Goal: Task Accomplishment & Management: Complete application form

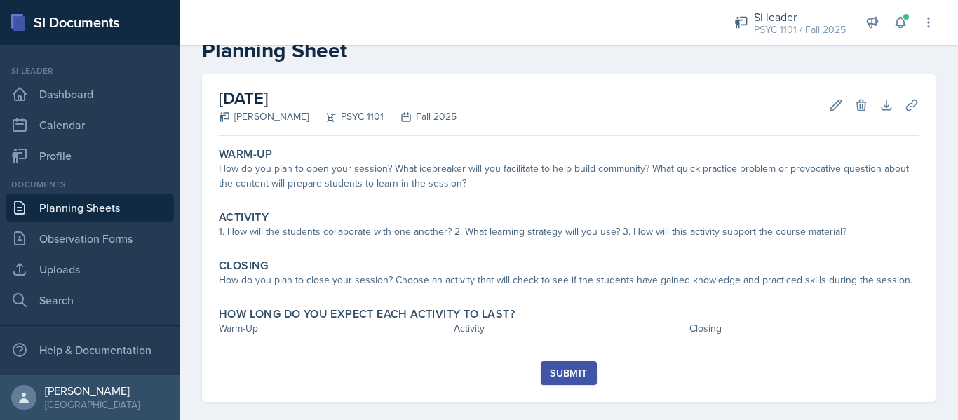
scroll to position [36, 0]
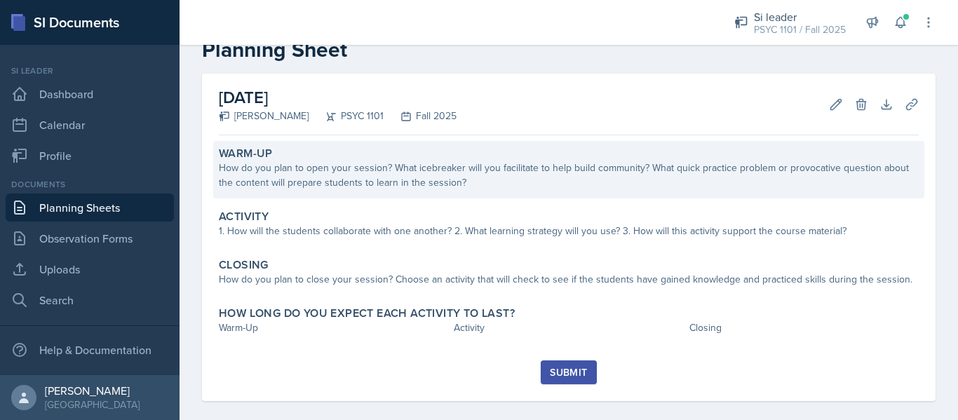
click at [459, 187] on div "How do you plan to open your session? What icebreaker will you facilitate to he…" at bounding box center [569, 175] width 700 height 29
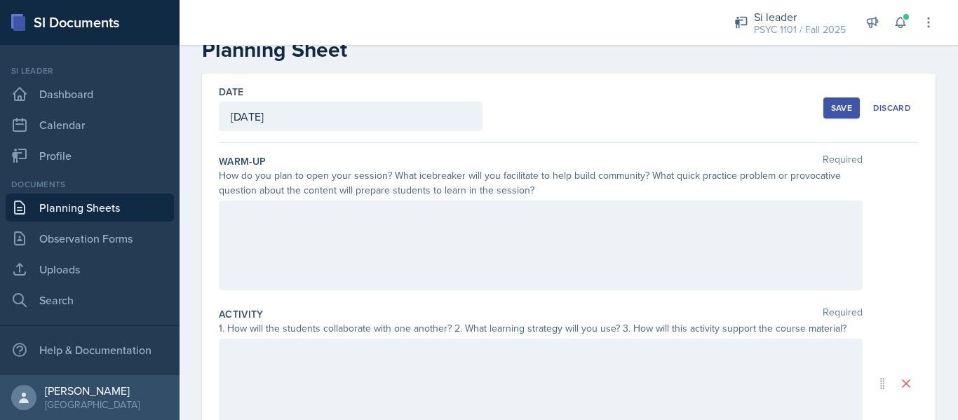
click at [501, 274] on div at bounding box center [541, 246] width 644 height 90
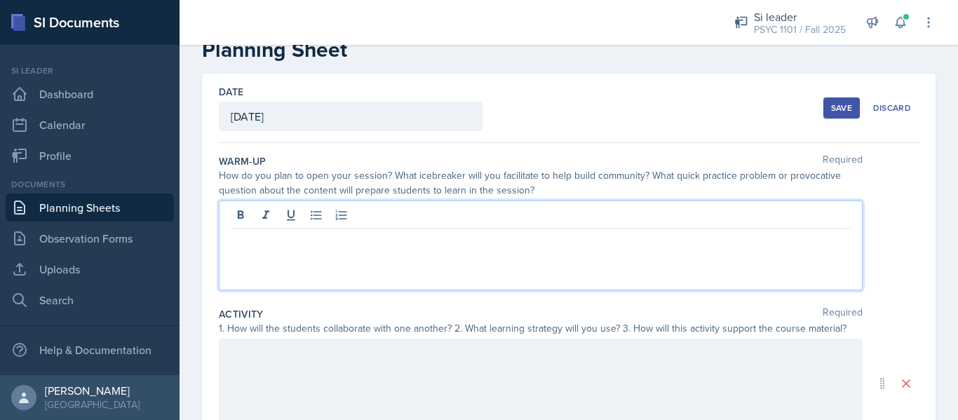
scroll to position [61, 0]
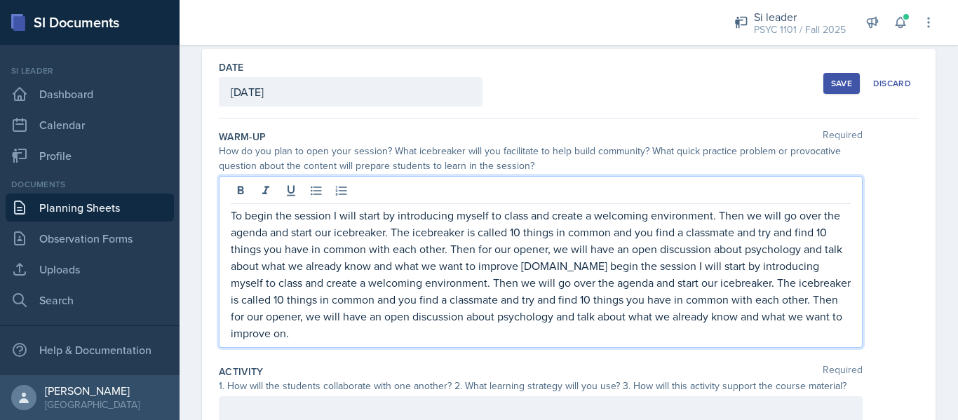
click at [561, 264] on p "To begin the session I will start by introducing myself to class and create a w…" at bounding box center [541, 274] width 620 height 135
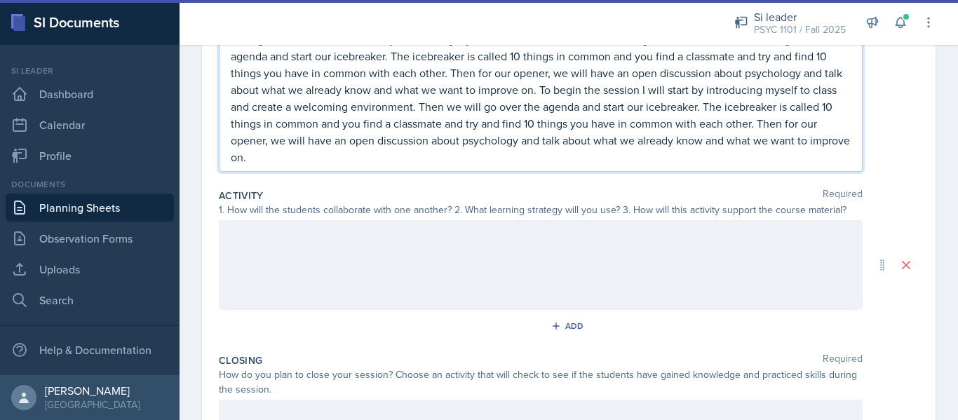
scroll to position [238, 0]
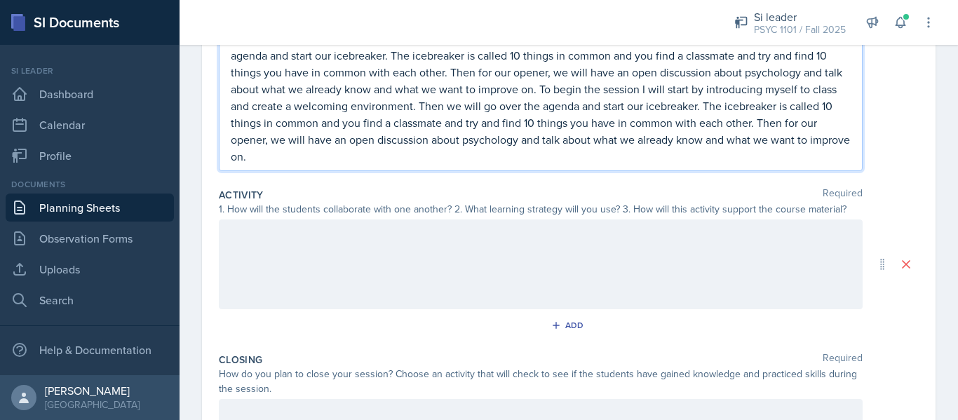
click at [381, 283] on div at bounding box center [541, 264] width 644 height 90
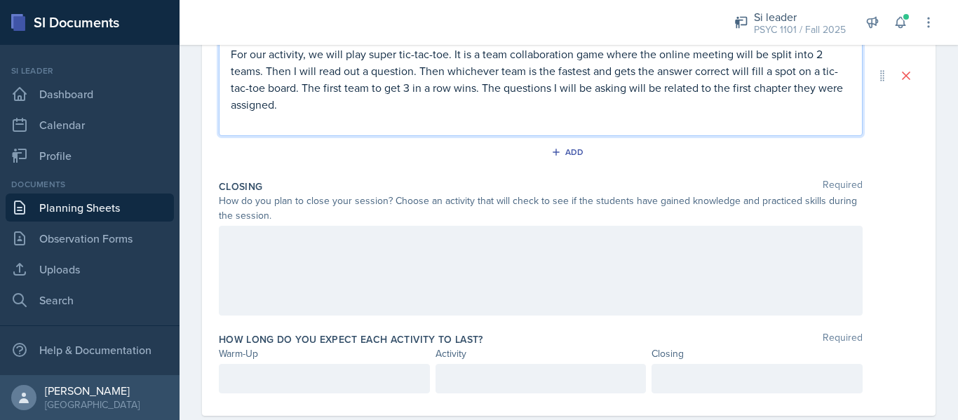
scroll to position [419, 0]
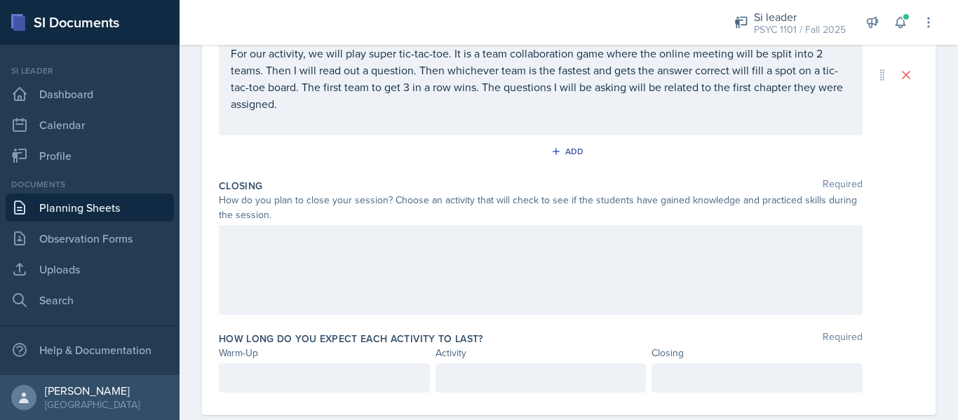
click at [368, 270] on div at bounding box center [541, 270] width 644 height 90
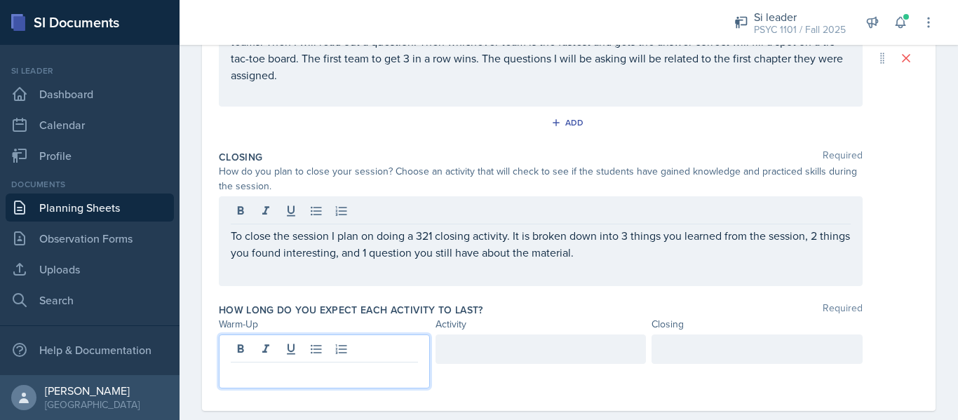
scroll to position [447, 0]
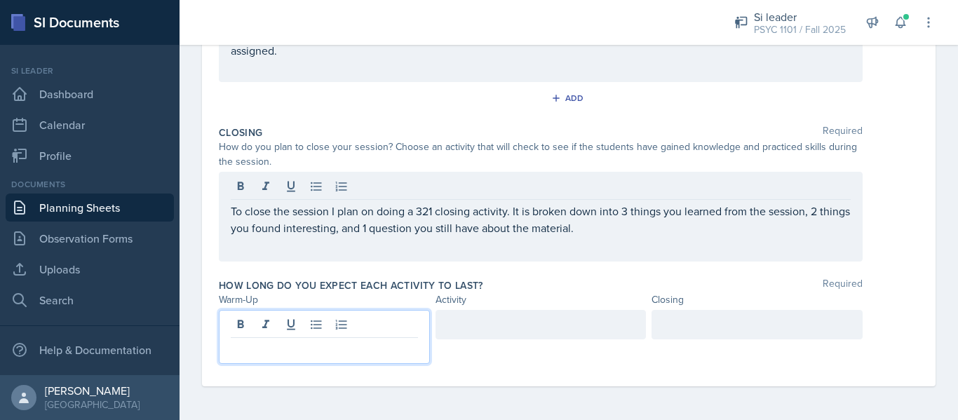
click at [283, 347] on p at bounding box center [324, 349] width 187 height 17
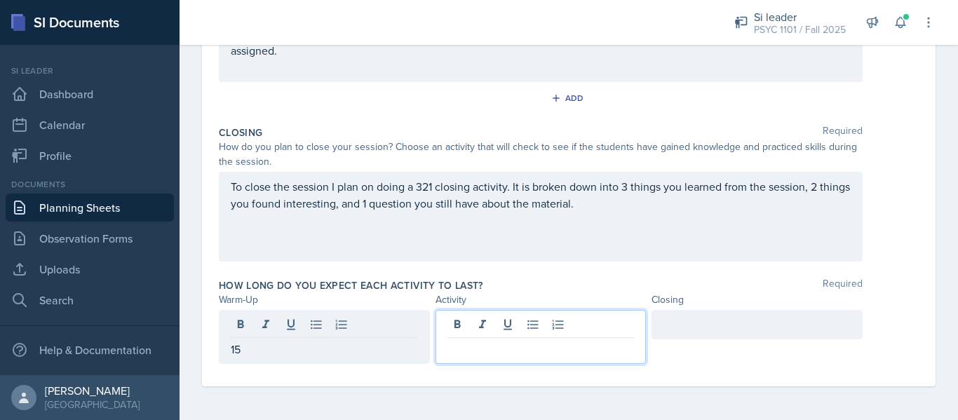
click at [560, 327] on div at bounding box center [540, 337] width 211 height 54
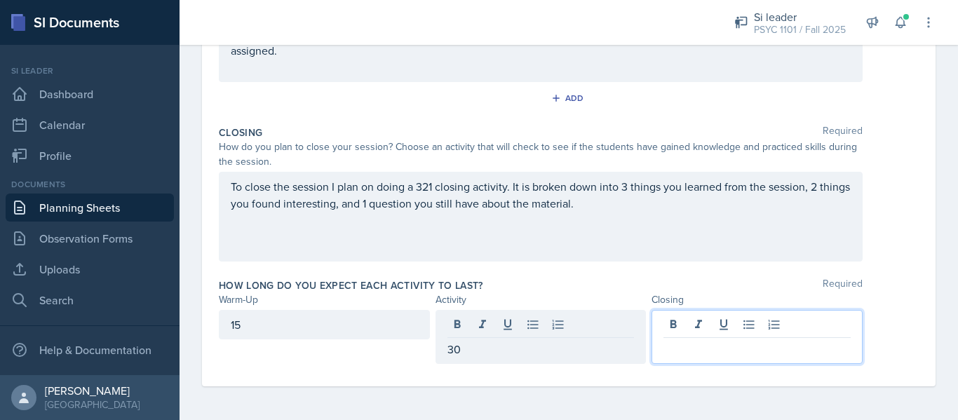
click at [672, 332] on div at bounding box center [756, 337] width 211 height 54
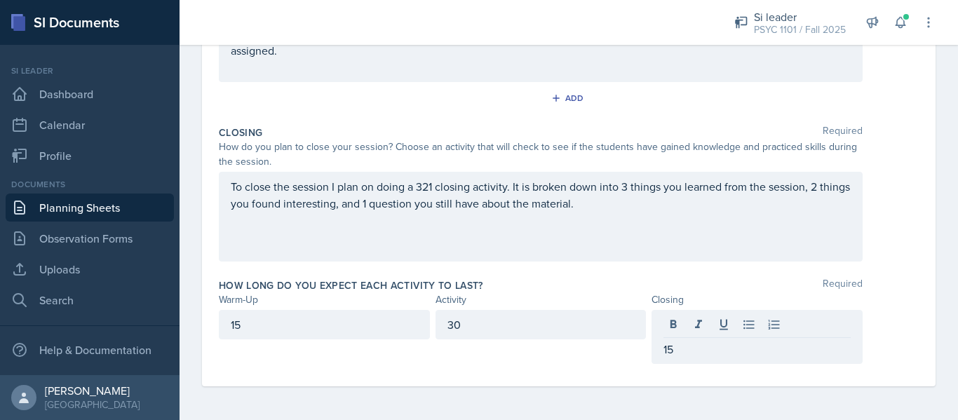
click at [642, 275] on div "How long do you expect each activity to last? Required Warm-Up Activity Closing…" at bounding box center [569, 324] width 700 height 102
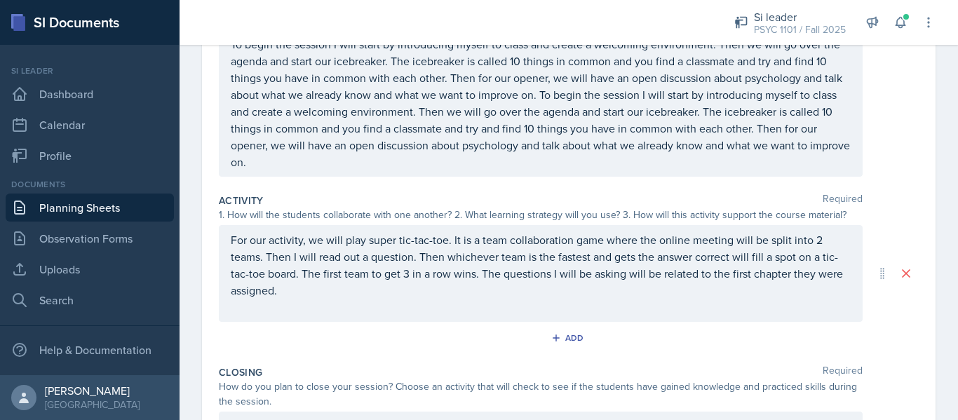
scroll to position [243, 0]
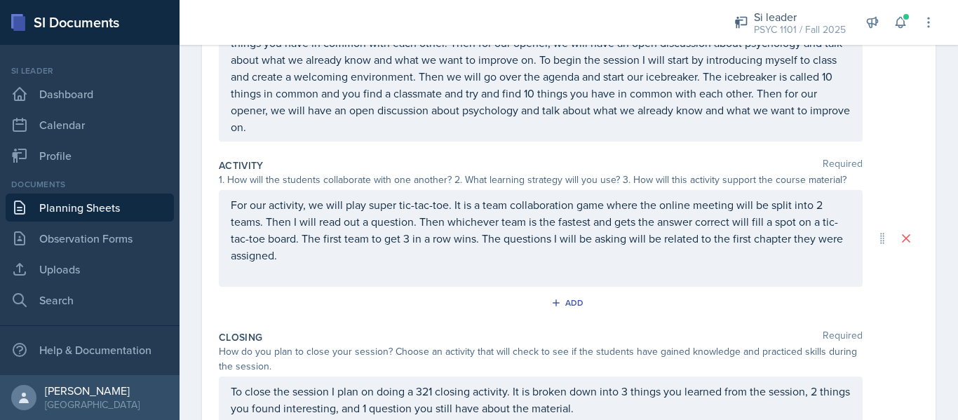
click at [410, 271] on p at bounding box center [541, 272] width 620 height 17
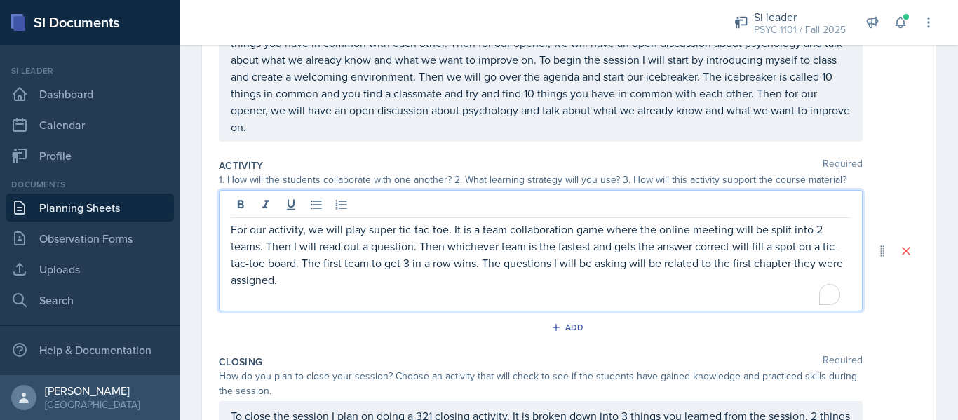
scroll to position [267, 0]
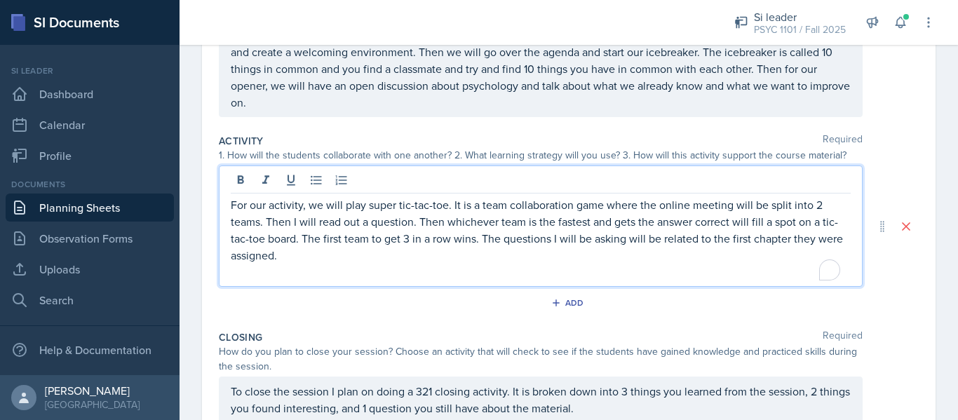
click at [406, 259] on p "For our activity, we will play super tic-tac-toe. It is a team collaboration ga…" at bounding box center [541, 229] width 620 height 67
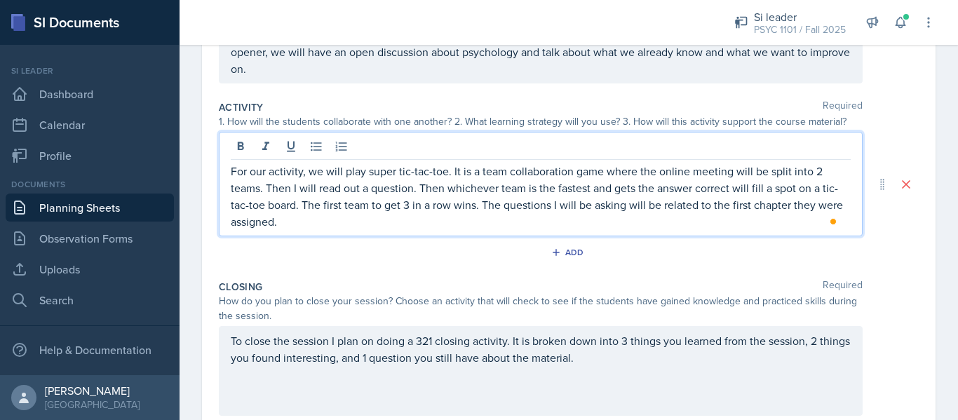
scroll to position [308, 0]
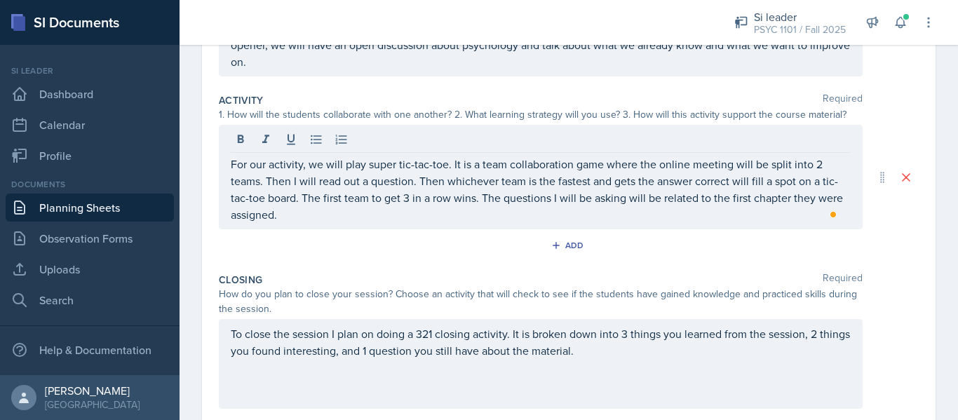
click at [412, 264] on div "Activity Required 1. How will the students collaborate with one another? 2. Wha…" at bounding box center [569, 178] width 700 height 180
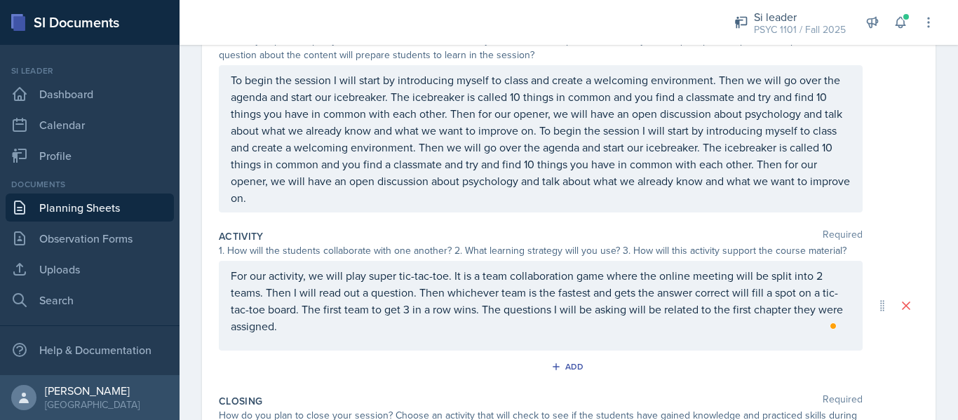
scroll to position [0, 0]
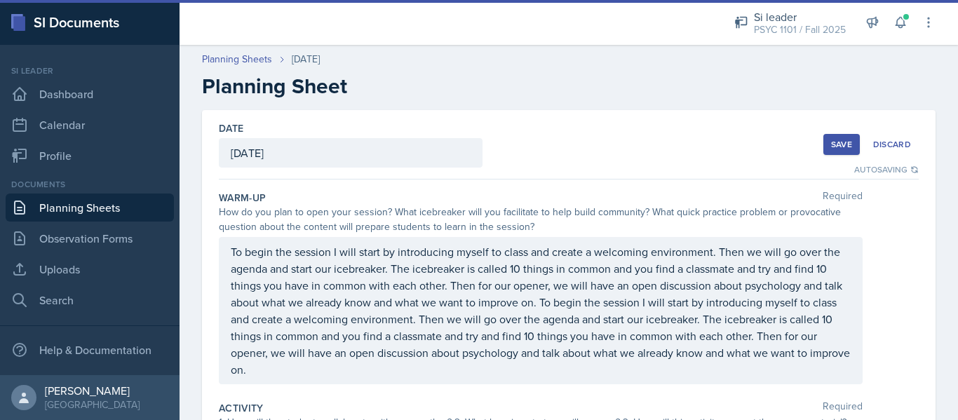
click at [831, 145] on div "Save" at bounding box center [841, 144] width 21 height 11
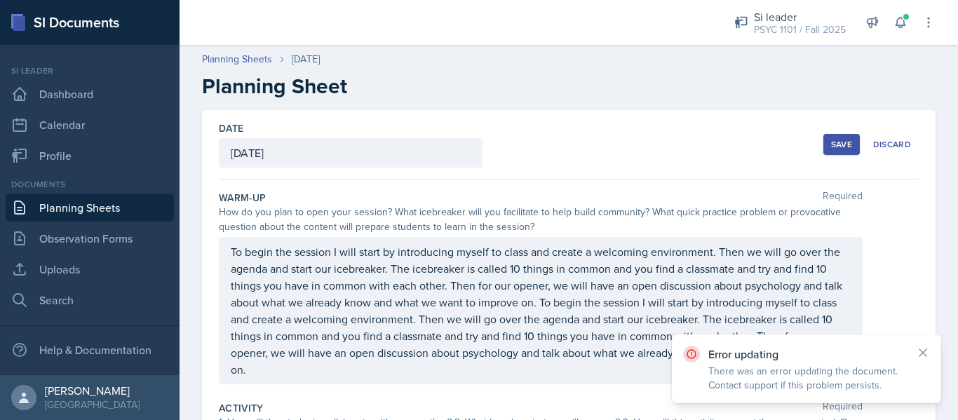
click at [823, 143] on button "Save" at bounding box center [841, 144] width 36 height 21
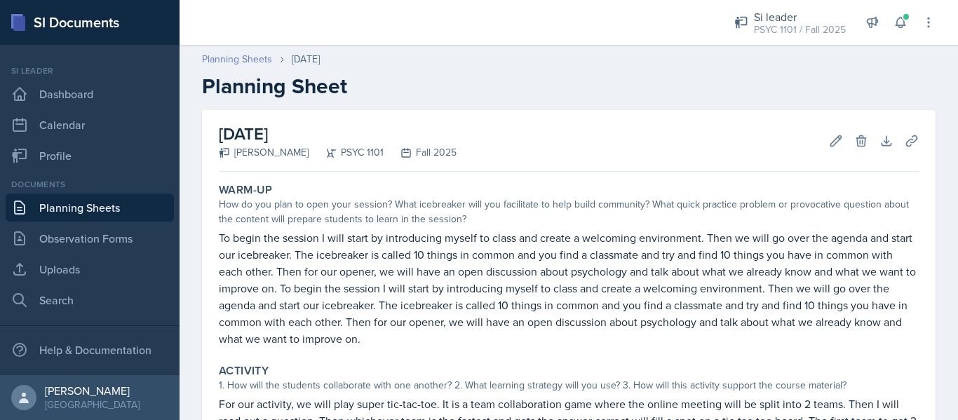
click at [243, 62] on link "Planning Sheets" at bounding box center [237, 59] width 70 height 15
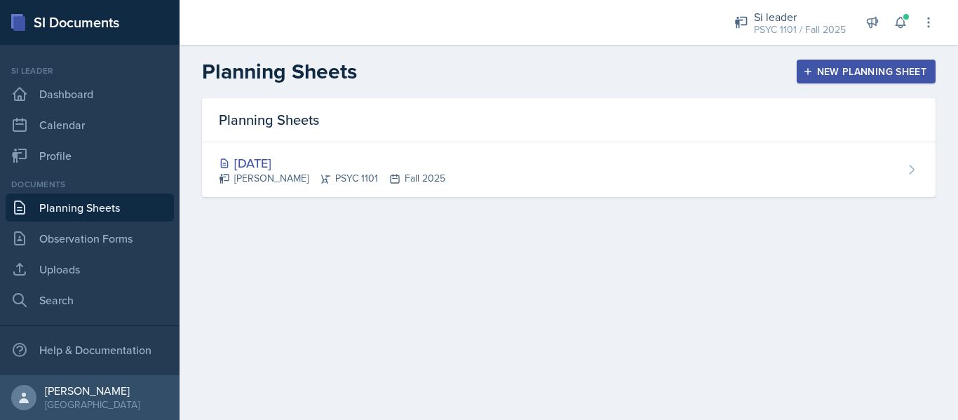
click at [820, 79] on button "New Planning Sheet" at bounding box center [866, 72] width 139 height 24
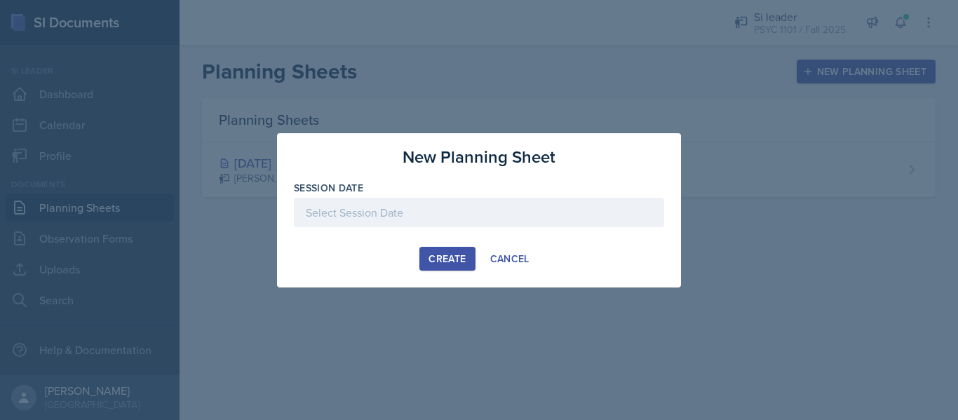
click at [598, 212] on div at bounding box center [479, 212] width 370 height 29
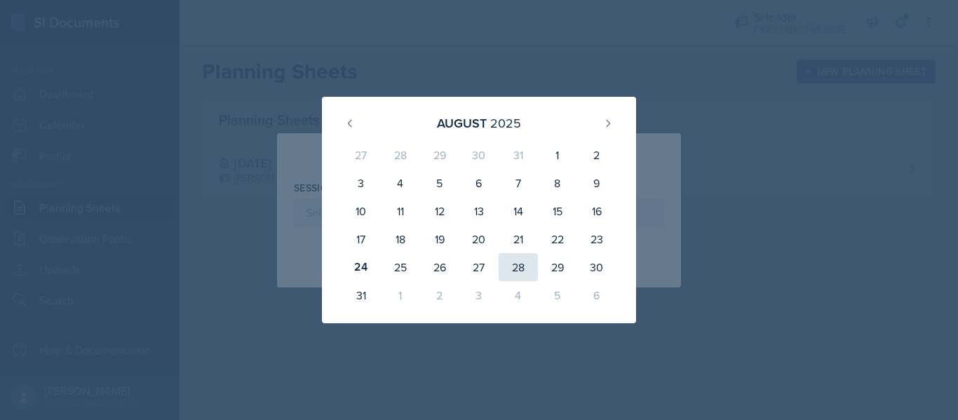
click at [517, 261] on div "28" at bounding box center [518, 267] width 39 height 28
type input "[DATE]"
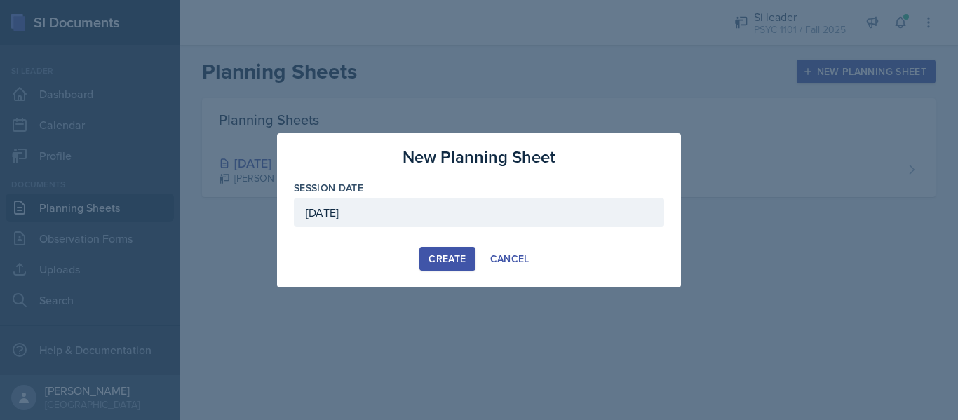
click at [447, 262] on div "Create" at bounding box center [446, 258] width 37 height 11
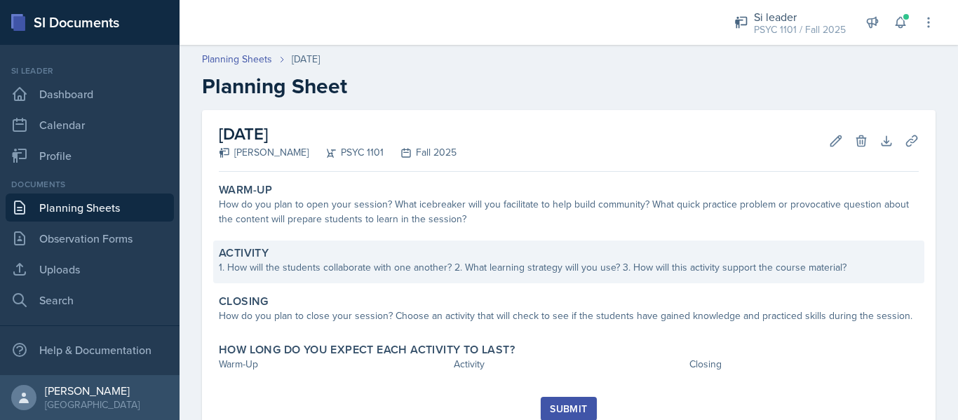
click at [352, 263] on div "1. How will the students collaborate with one another? 2. What learning strateg…" at bounding box center [569, 267] width 700 height 15
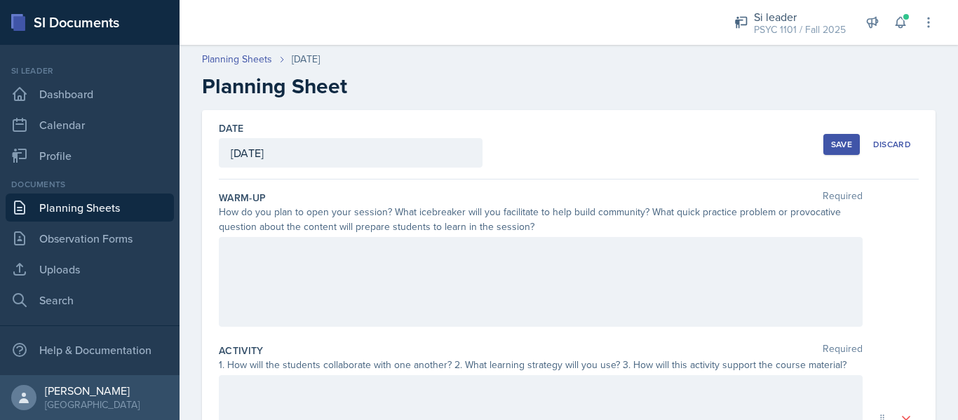
click at [329, 262] on div at bounding box center [541, 282] width 644 height 90
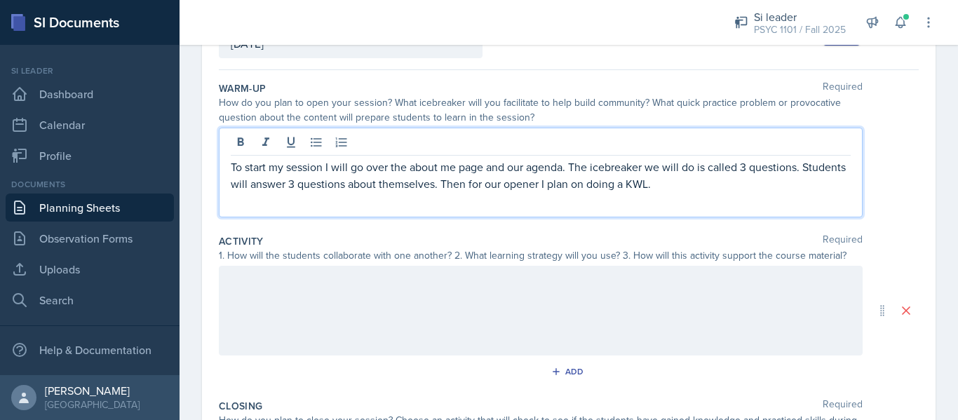
scroll to position [110, 0]
click at [381, 240] on div "Activity Required" at bounding box center [569, 240] width 700 height 14
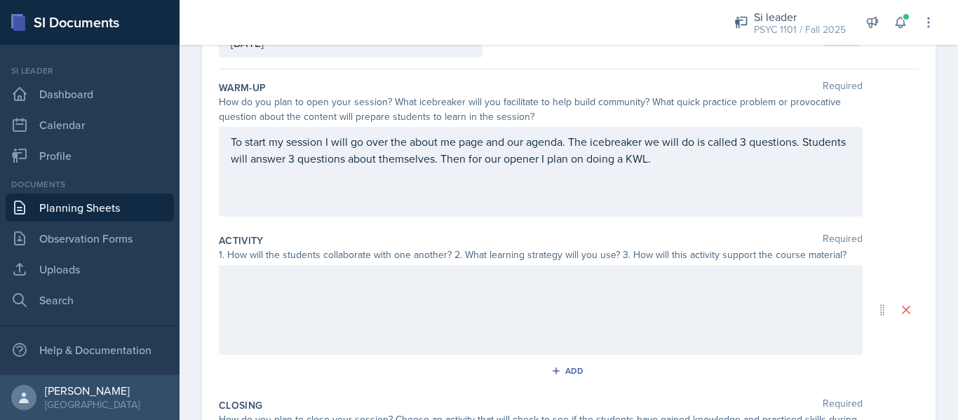
click at [442, 211] on div "To start my session I will go over the about me page and our agenda. The icebre…" at bounding box center [541, 172] width 644 height 90
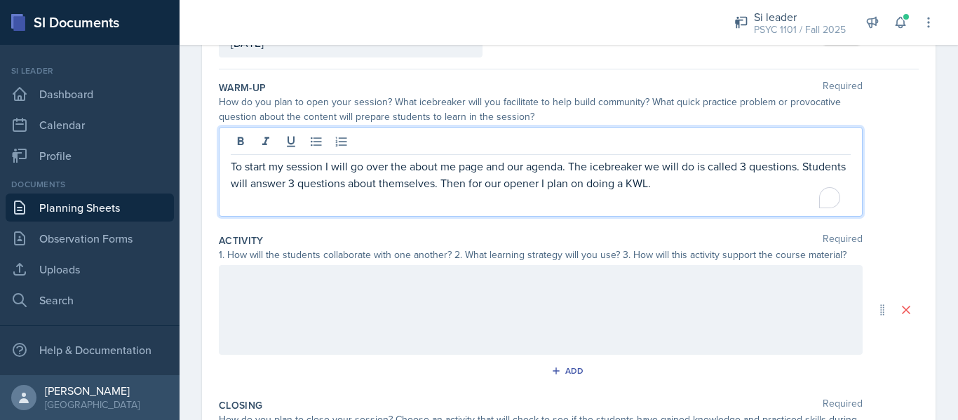
scroll to position [135, 0]
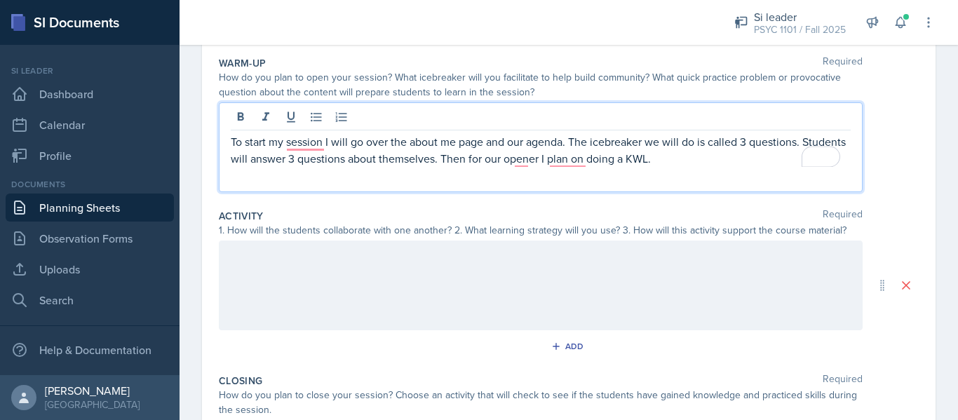
click at [377, 261] on div at bounding box center [541, 286] width 644 height 90
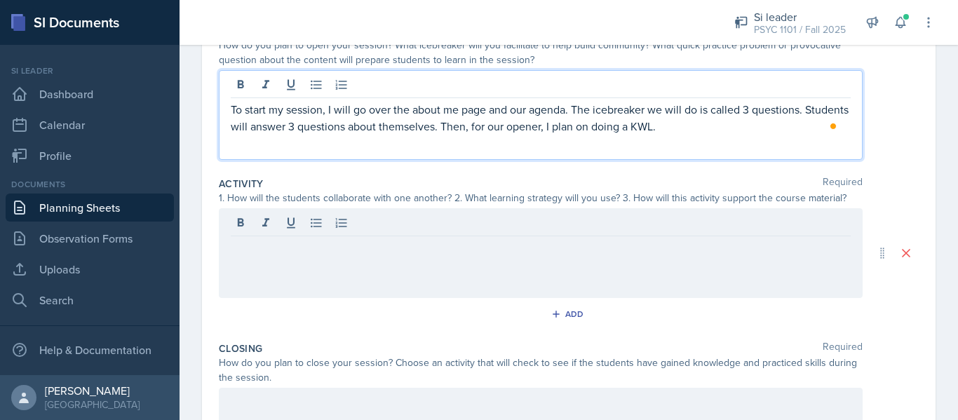
scroll to position [168, 0]
click at [463, 251] on p at bounding box center [541, 246] width 620 height 17
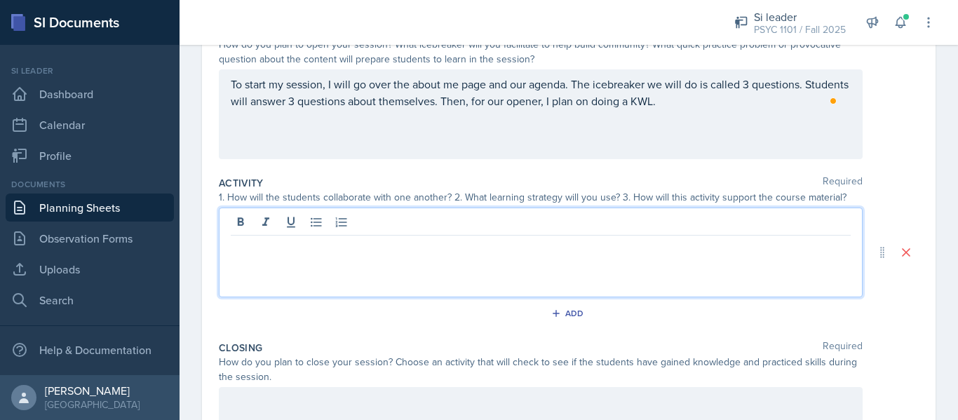
drag, startPoint x: 463, startPoint y: 251, endPoint x: 392, endPoint y: 233, distance: 73.6
click at [392, 233] on div at bounding box center [541, 223] width 620 height 23
click at [343, 250] on p "The first activity will utlize" at bounding box center [541, 246] width 620 height 17
click at [406, 251] on p "The first activity will utilize the mircosoft teams" at bounding box center [541, 246] width 620 height 17
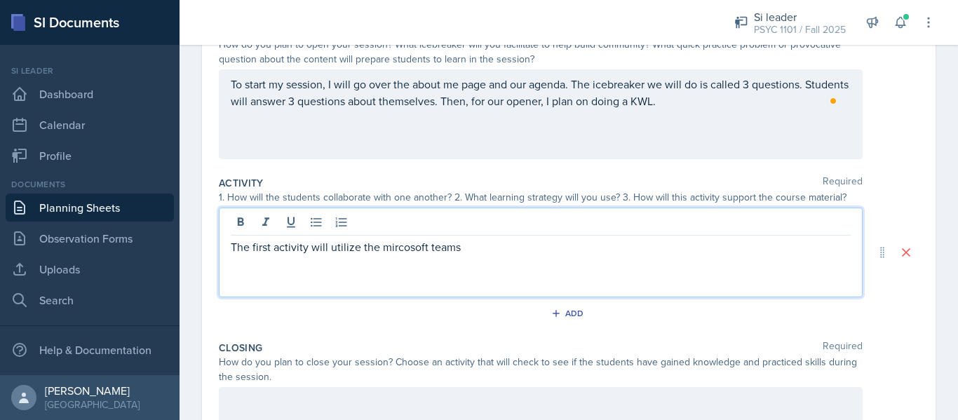
click at [415, 251] on p "The first activity will utilize the mircosoft teams" at bounding box center [541, 246] width 620 height 17
click at [470, 247] on p "The first activity will utilize the Microsoft teams" at bounding box center [541, 246] width 620 height 17
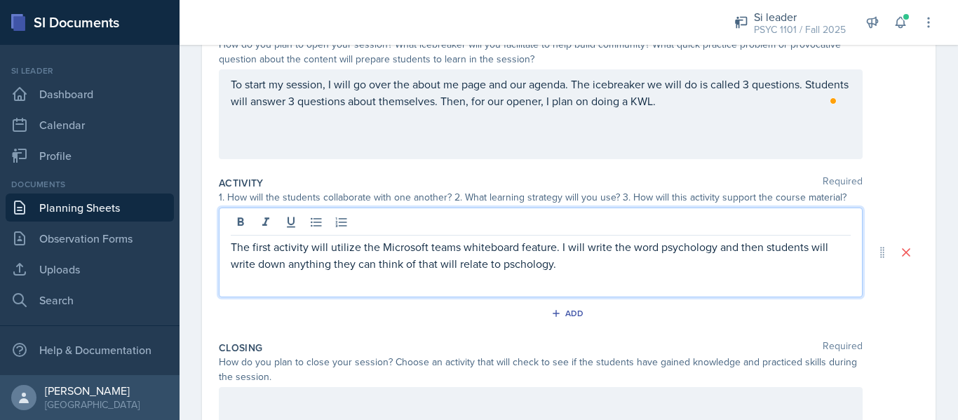
click at [507, 267] on p "The first activity will utilize the Microsoft teams whiteboard feature. I will …" at bounding box center [541, 255] width 620 height 34
click at [581, 259] on p "The first activity will utilize the Microsoft teams whiteboard feature. I will …" at bounding box center [541, 255] width 620 height 34
click at [748, 267] on p "The first activity will utilize the Microsoft teams whiteboard feature. I will …" at bounding box center [541, 263] width 620 height 50
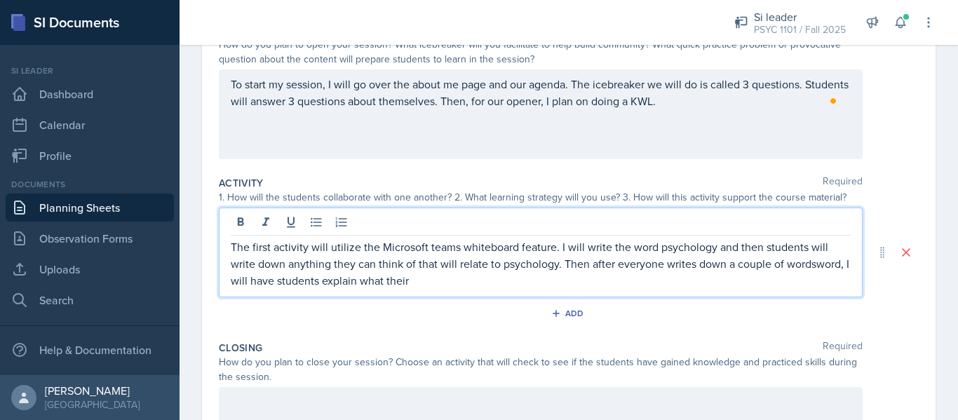
click at [712, 259] on p "The first activity will utilize the Microsoft teams whiteboard feature. I will …" at bounding box center [541, 263] width 620 height 50
click at [257, 285] on p "The first activity will utilize the Microsoft teams whiteboard feature. I will …" at bounding box center [541, 263] width 620 height 50
click at [262, 286] on p "The first activity will utilize the Microsoft teams whiteboard feature. I will …" at bounding box center [541, 263] width 620 height 50
click at [428, 280] on p "The first activity will utilize the Microsoft teams whiteboard feature. I will …" at bounding box center [541, 263] width 620 height 50
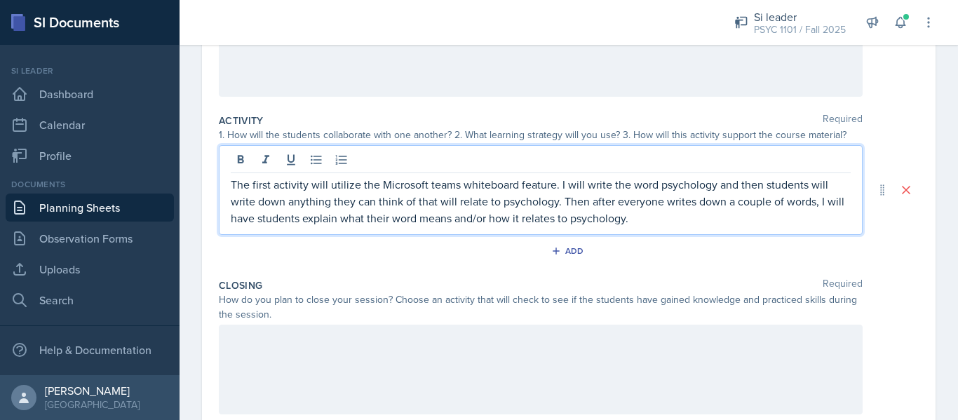
scroll to position [231, 0]
click at [553, 245] on icon "button" at bounding box center [556, 250] width 10 height 10
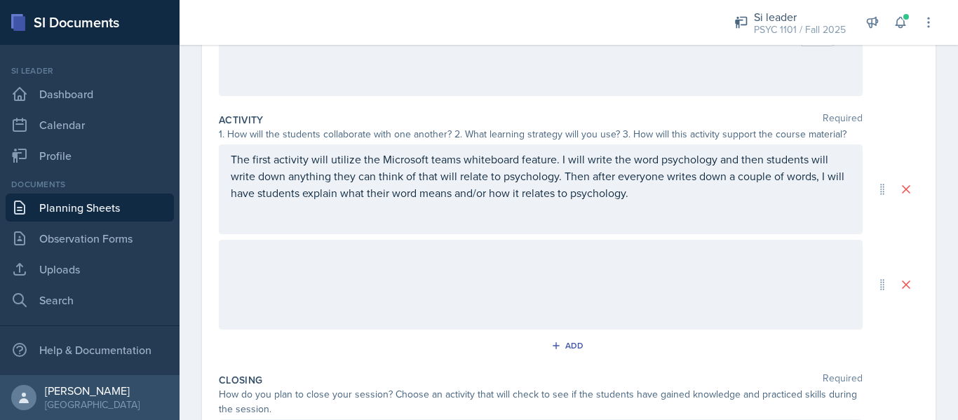
click at [415, 283] on div at bounding box center [541, 285] width 644 height 90
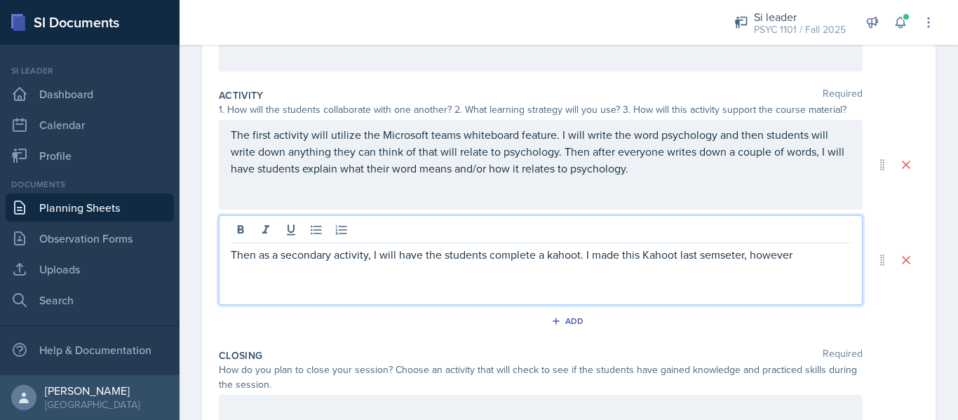
click at [550, 255] on p "Then as a secondary activity, I will have the students complete a kahoot. I mad…" at bounding box center [541, 254] width 620 height 17
click at [720, 258] on p "Then as a secondary activity, I will have the students complete a Kahoot. I mad…" at bounding box center [541, 254] width 620 height 17
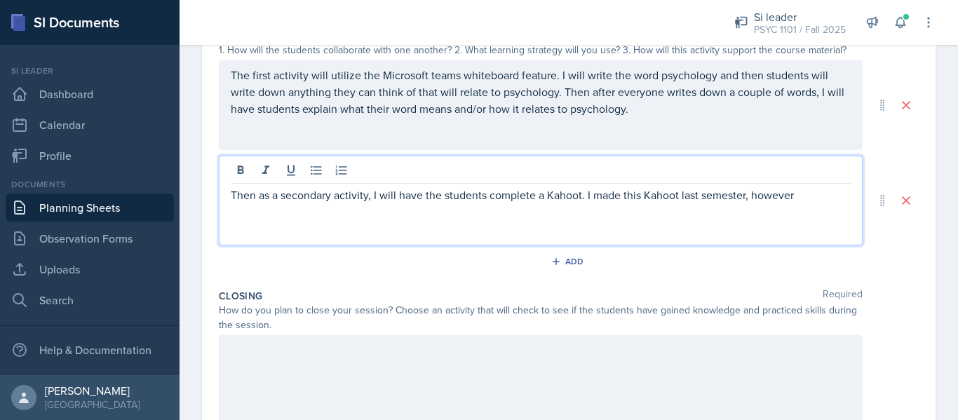
scroll to position [319, 0]
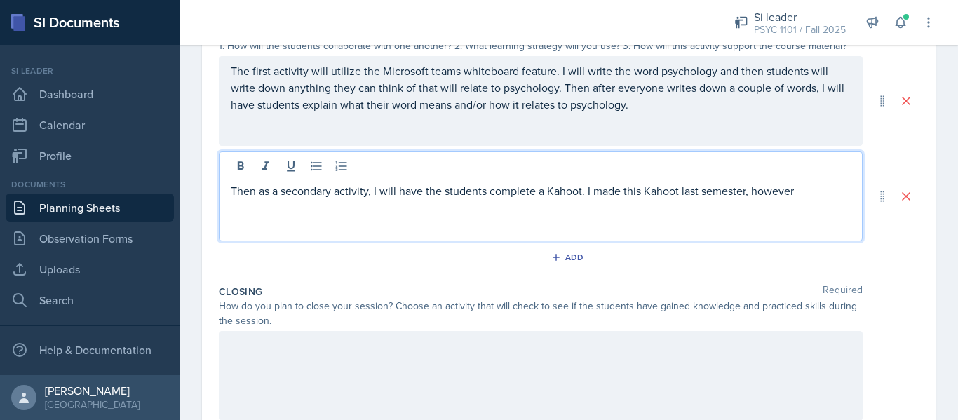
click at [826, 196] on p "Then as a secondary activity, I will have the students complete a Kahoot. I mad…" at bounding box center [541, 190] width 620 height 17
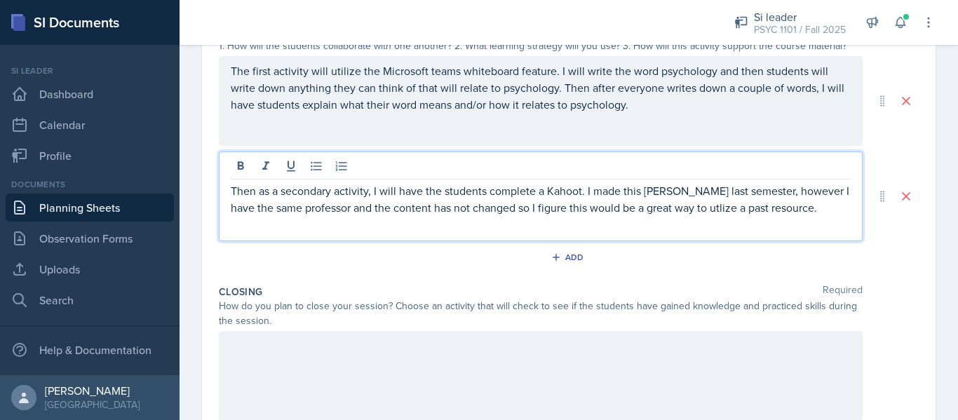
click at [698, 210] on p "Then as a secondary activity, I will have the students complete a Kahoot. I mad…" at bounding box center [541, 199] width 620 height 34
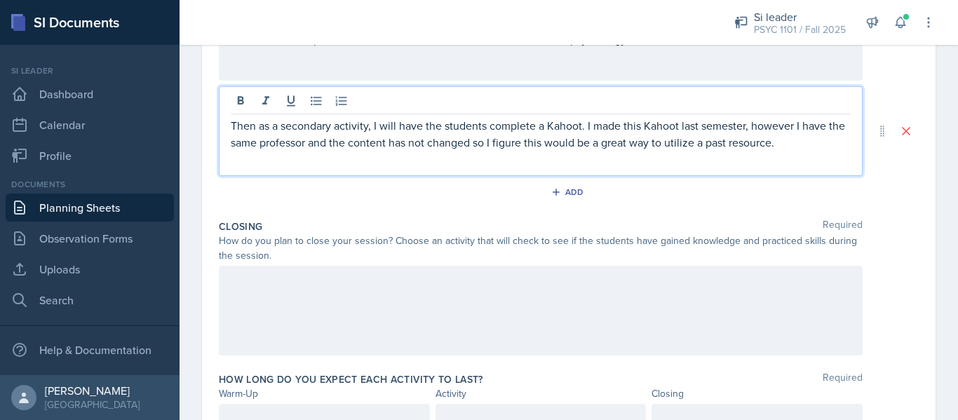
scroll to position [403, 0]
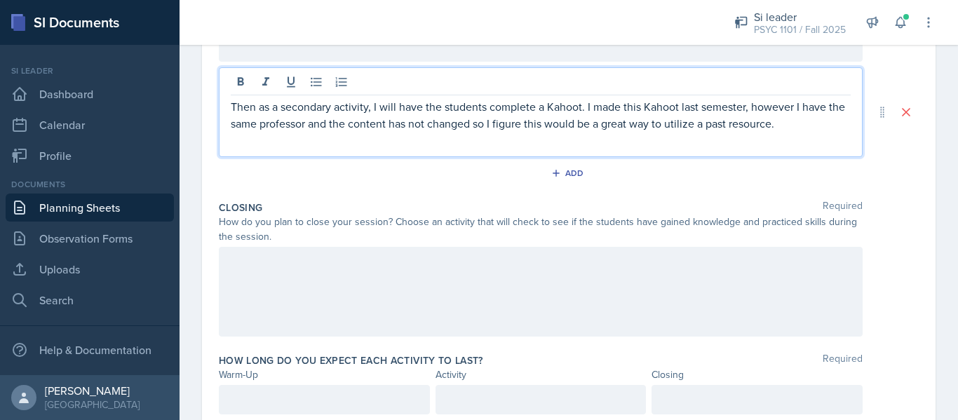
click at [384, 255] on div at bounding box center [541, 292] width 644 height 90
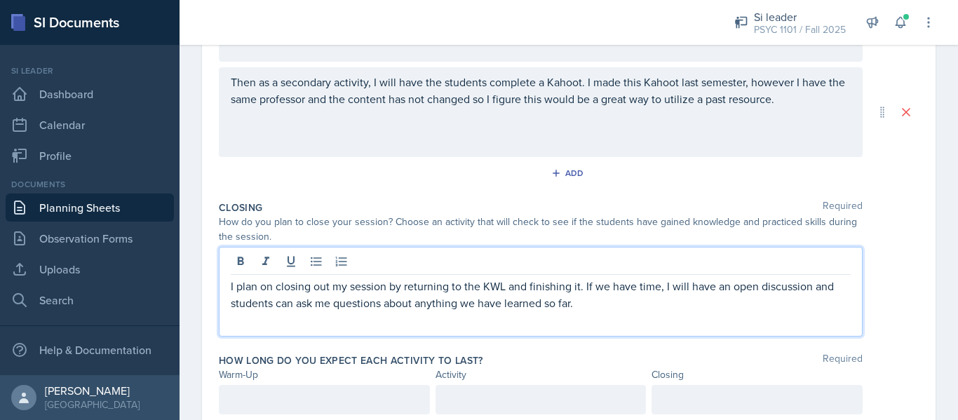
click at [754, 290] on p "I plan on closing out my session by returning to the KWL and finishing it. If w…" at bounding box center [541, 295] width 620 height 34
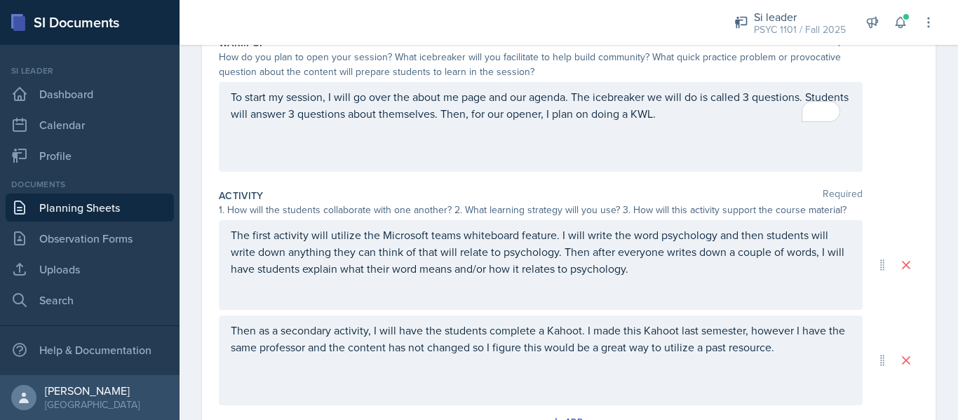
scroll to position [147, 0]
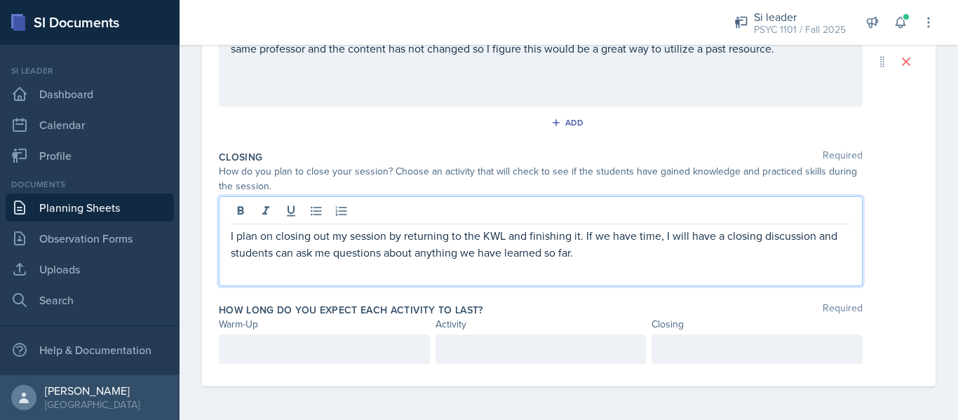
click at [325, 336] on div at bounding box center [324, 348] width 211 height 29
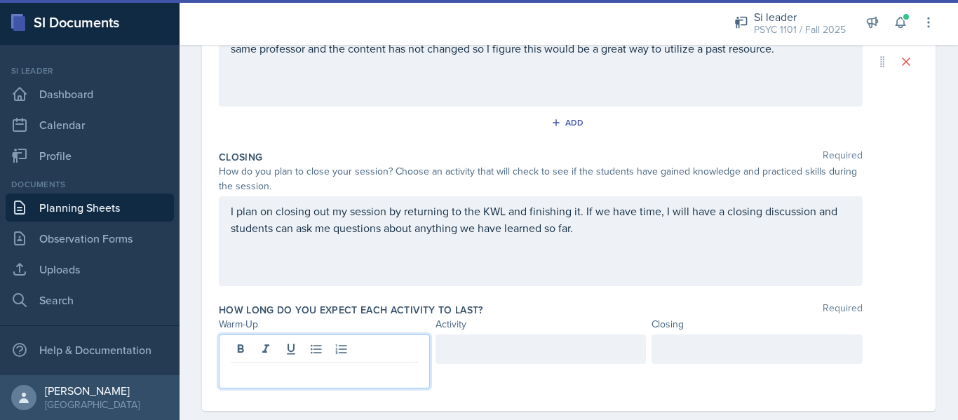
scroll to position [478, 0]
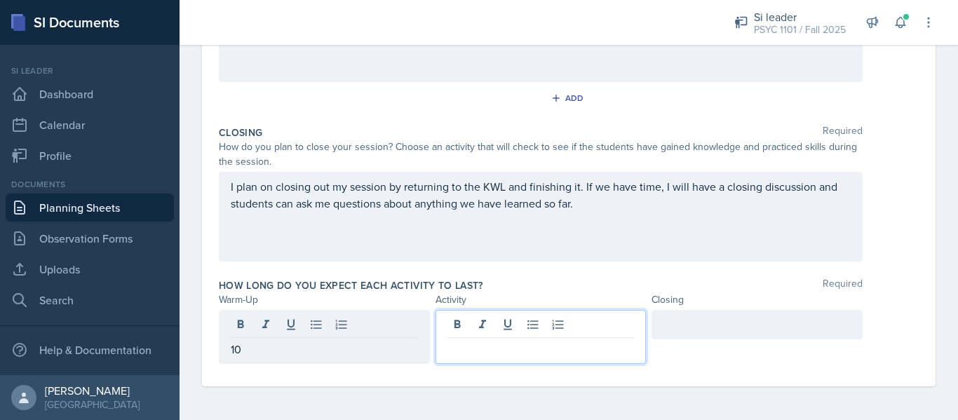
click at [482, 326] on div at bounding box center [540, 337] width 211 height 54
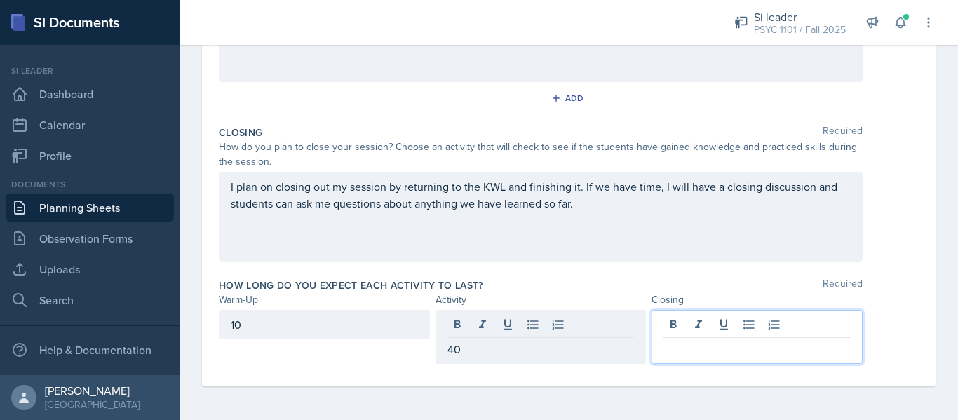
click at [711, 327] on div at bounding box center [756, 337] width 211 height 54
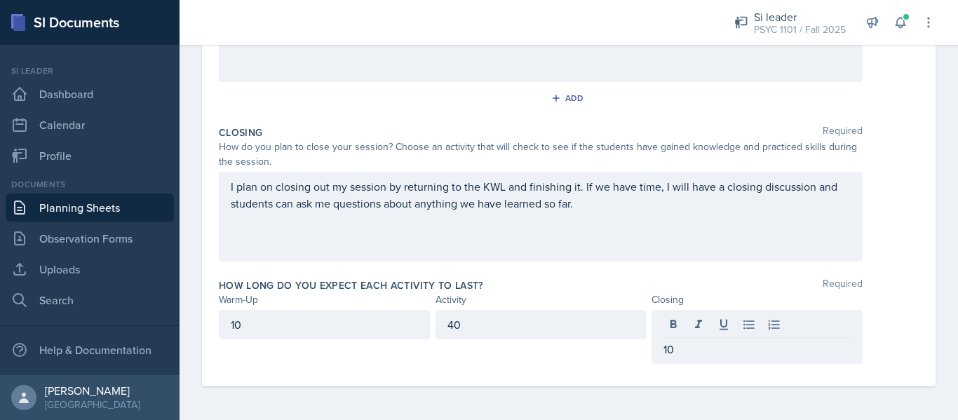
click at [678, 279] on div "How long do you expect each activity to last? Required" at bounding box center [569, 285] width 700 height 14
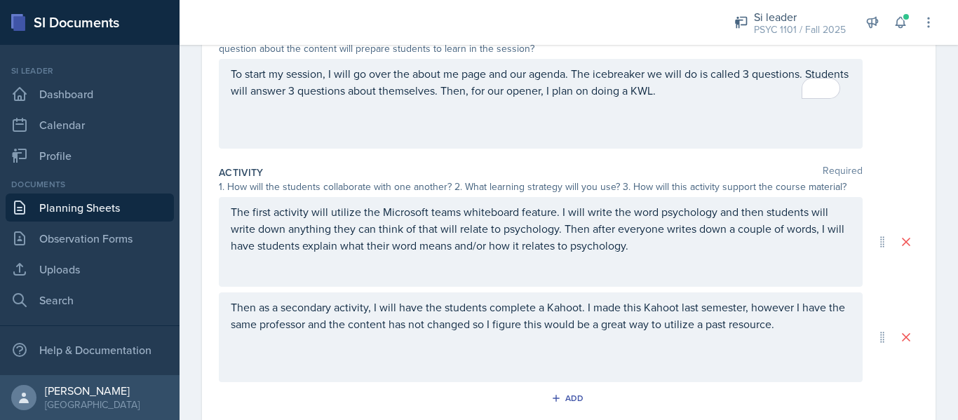
scroll to position [0, 0]
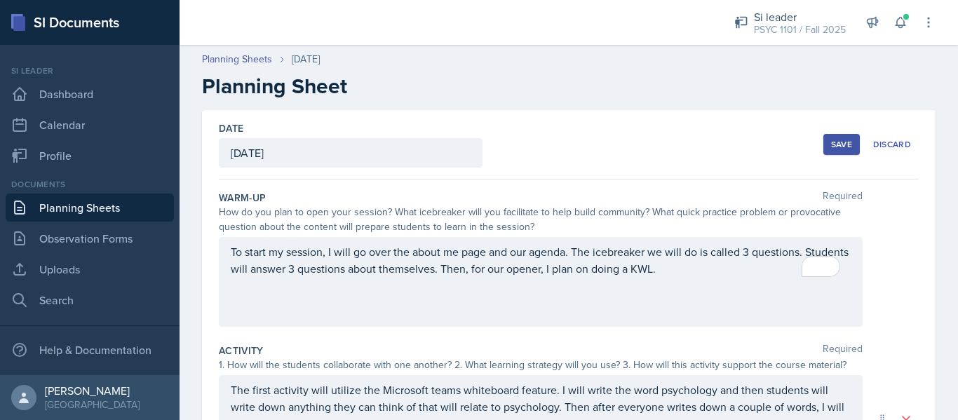
click at [831, 146] on div "Save" at bounding box center [841, 144] width 21 height 11
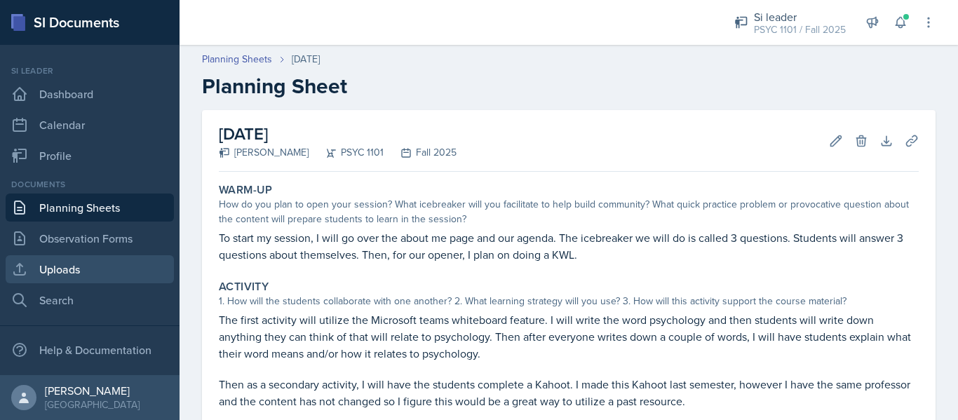
click at [88, 276] on link "Uploads" at bounding box center [90, 269] width 168 height 28
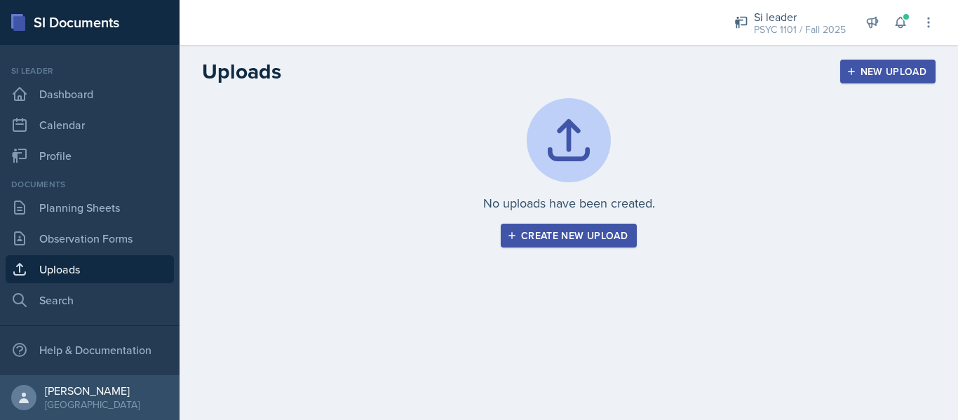
click at [607, 238] on div "Create new upload" at bounding box center [569, 235] width 118 height 11
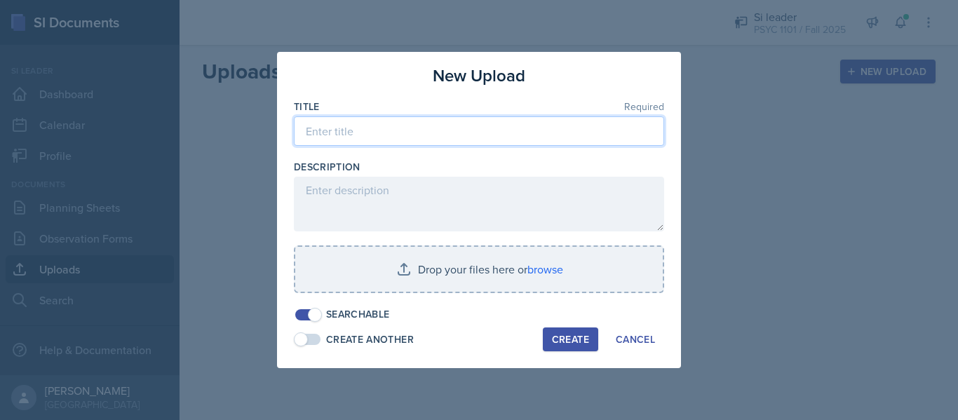
click at [486, 135] on input at bounding box center [479, 130] width 370 height 29
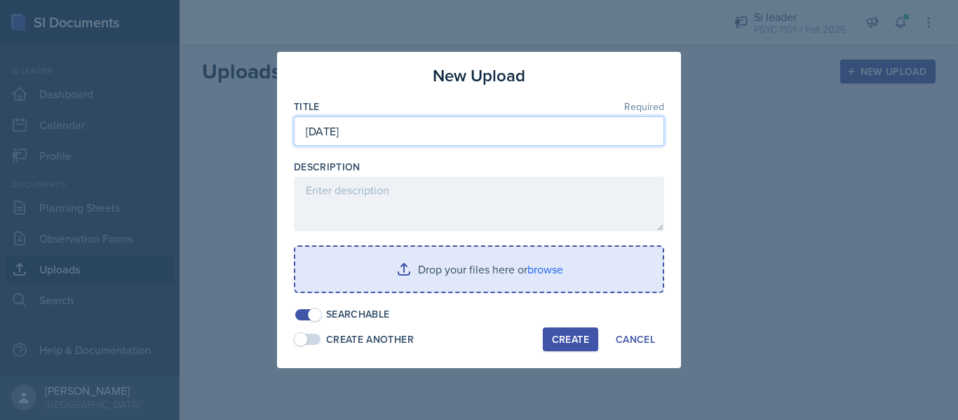
type input "[DATE]"
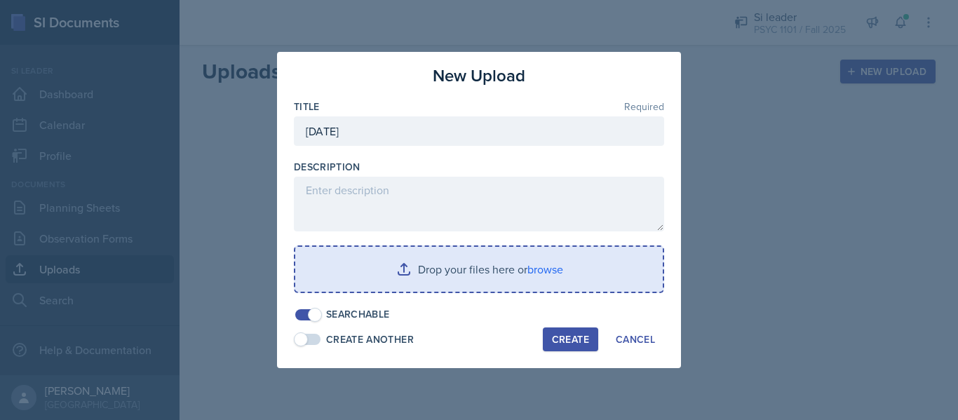
click at [500, 267] on input "file" at bounding box center [478, 269] width 367 height 45
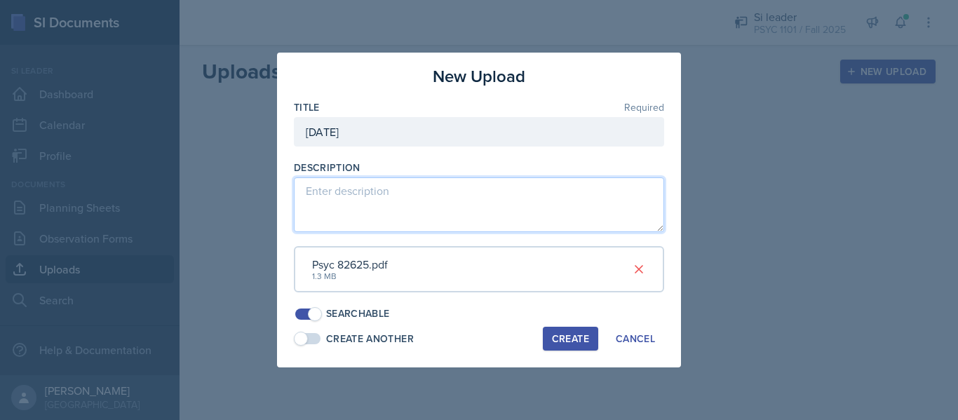
click at [548, 217] on textarea at bounding box center [479, 204] width 370 height 55
type textarea "Powerpoint for my session"
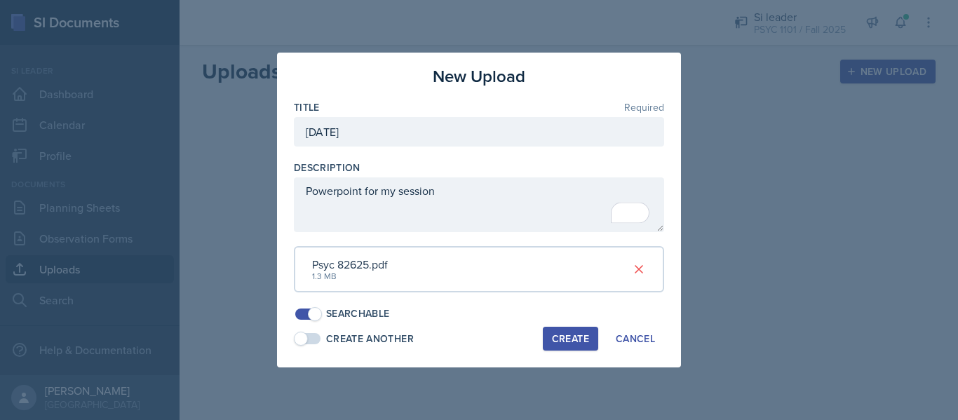
click at [577, 331] on button "Create" at bounding box center [570, 339] width 55 height 24
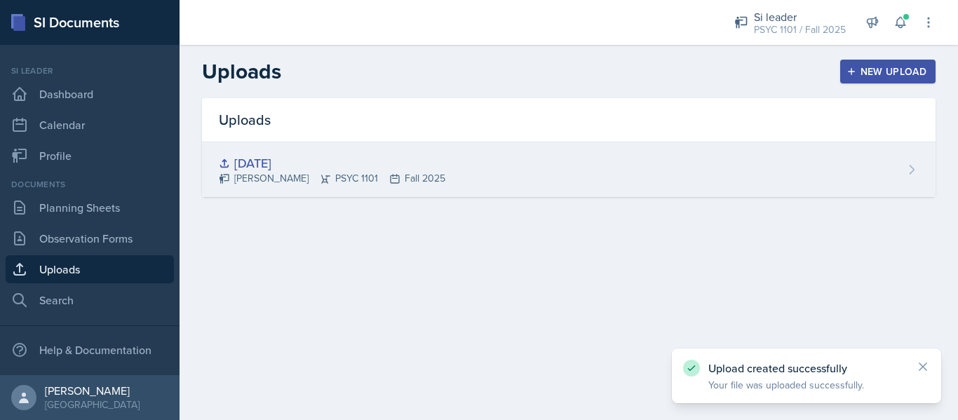
click at [661, 170] on div "[DATE] [PERSON_NAME] PSYC 1101 Fall 2025" at bounding box center [568, 169] width 733 height 55
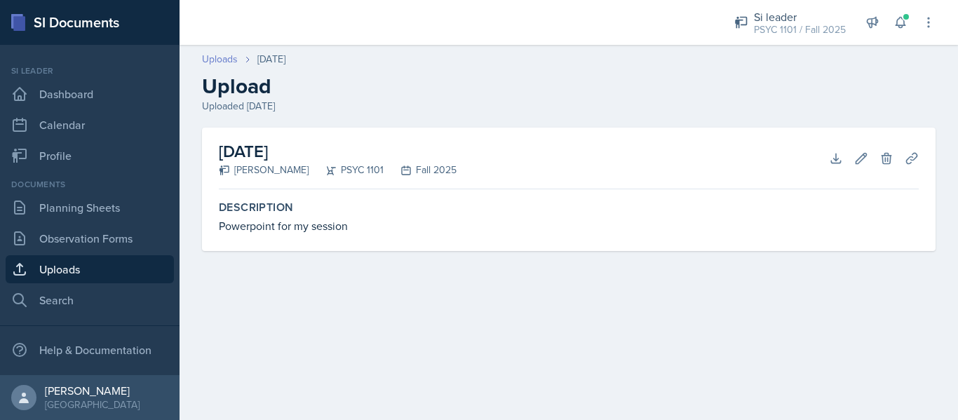
click at [229, 55] on link "Uploads" at bounding box center [220, 59] width 36 height 15
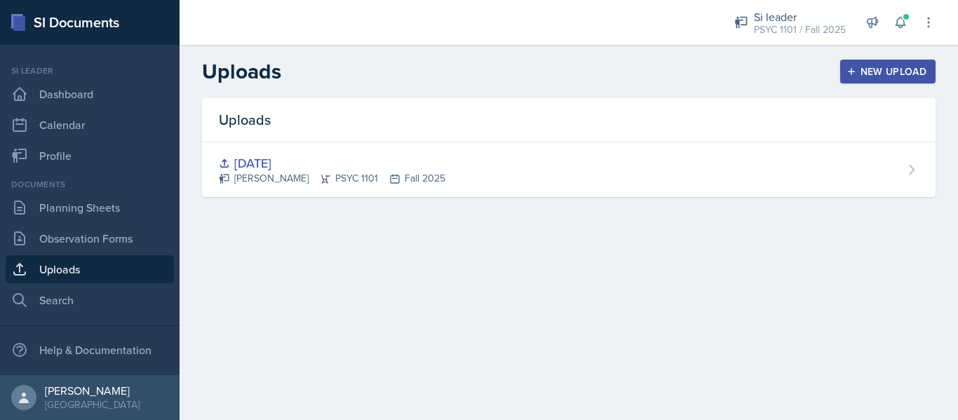
click at [893, 69] on div "New Upload" at bounding box center [888, 71] width 78 height 11
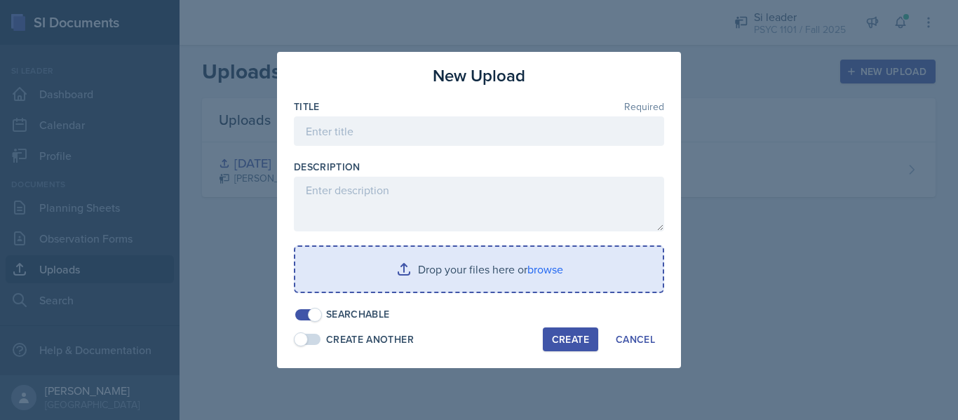
click at [482, 280] on input "file" at bounding box center [478, 269] width 367 height 45
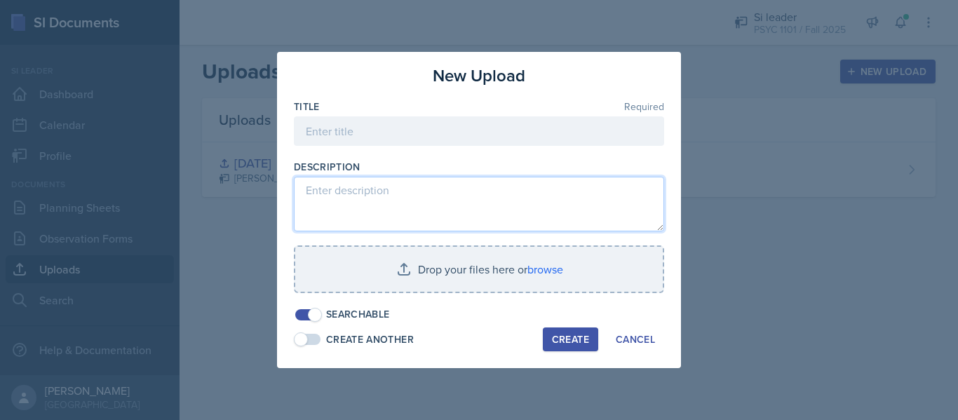
click at [457, 192] on textarea at bounding box center [479, 204] width 370 height 55
paste textarea "[URL][DOMAIN_NAME]"
type textarea "[URL][DOMAIN_NAME]"
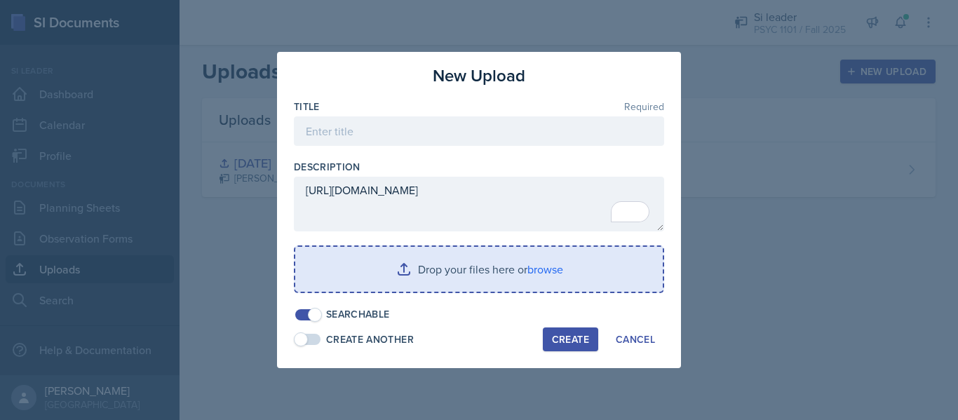
click at [498, 255] on input "file" at bounding box center [478, 269] width 367 height 45
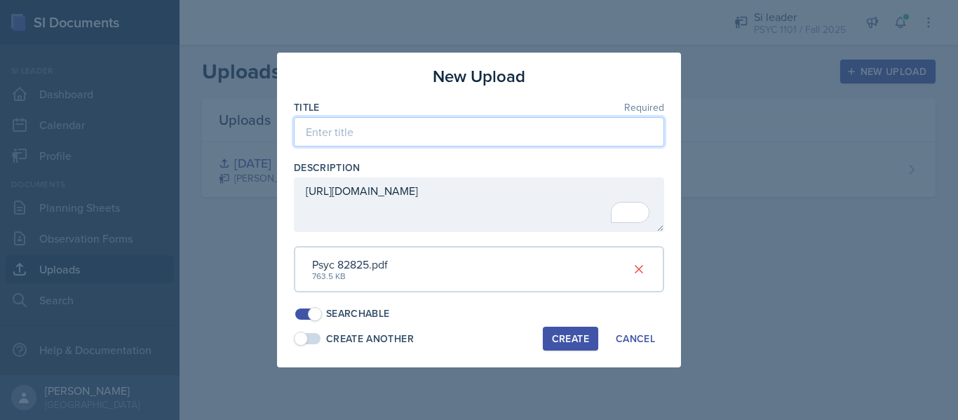
click at [383, 124] on input at bounding box center [479, 131] width 370 height 29
type input "P"
type input "[DATE]"
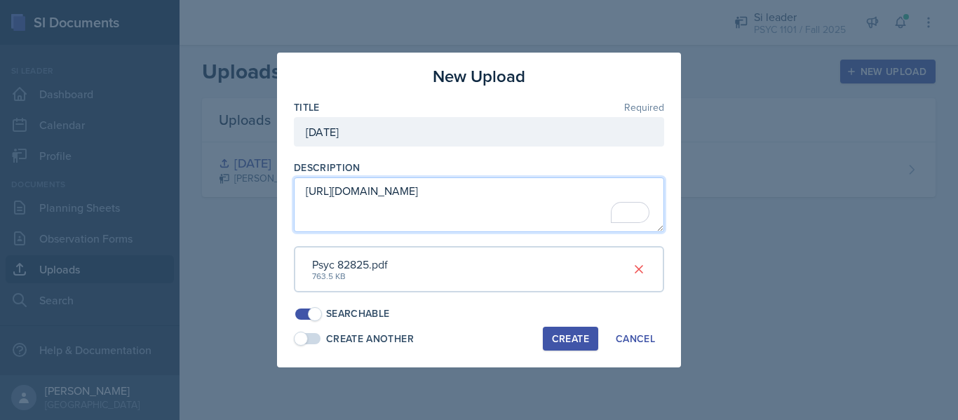
click at [304, 192] on textarea "[URL][DOMAIN_NAME]" at bounding box center [479, 204] width 370 height 55
click at [320, 188] on textarea "[URL][DOMAIN_NAME]" at bounding box center [479, 204] width 370 height 55
click at [446, 219] on textarea "The PowerPoint and kahoot for me session [URL][DOMAIN_NAME]" at bounding box center [479, 204] width 370 height 55
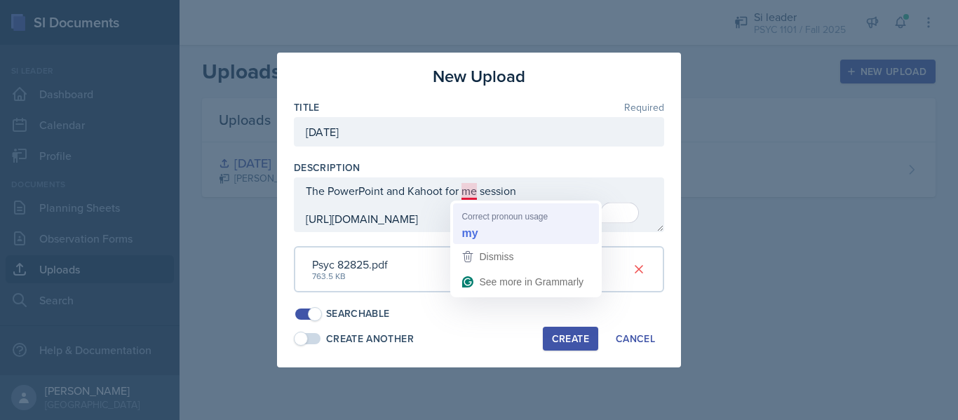
click at [494, 234] on div "Title Required [DATE] Description The PowerPoint and Kahoot for me session [URL…" at bounding box center [479, 210] width 370 height 221
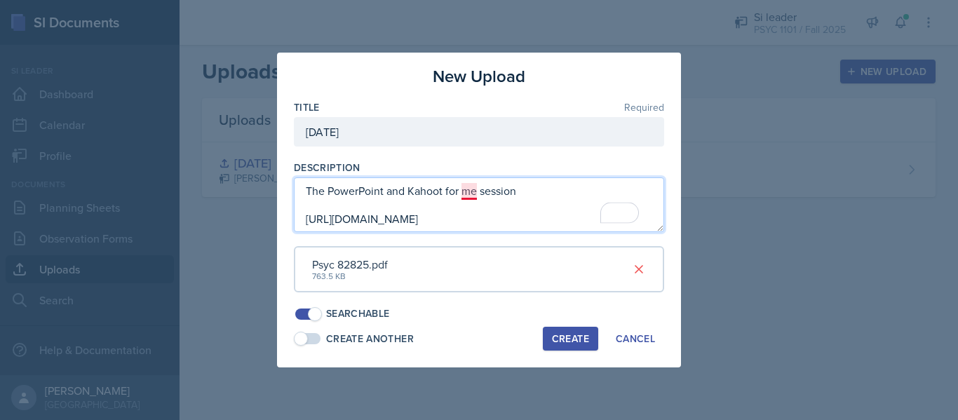
click at [476, 193] on textarea "The PowerPoint and Kahoot for me session [URL][DOMAIN_NAME]" at bounding box center [479, 204] width 370 height 55
type textarea "The PowerPoint and Kahoot for my session [URL][DOMAIN_NAME]"
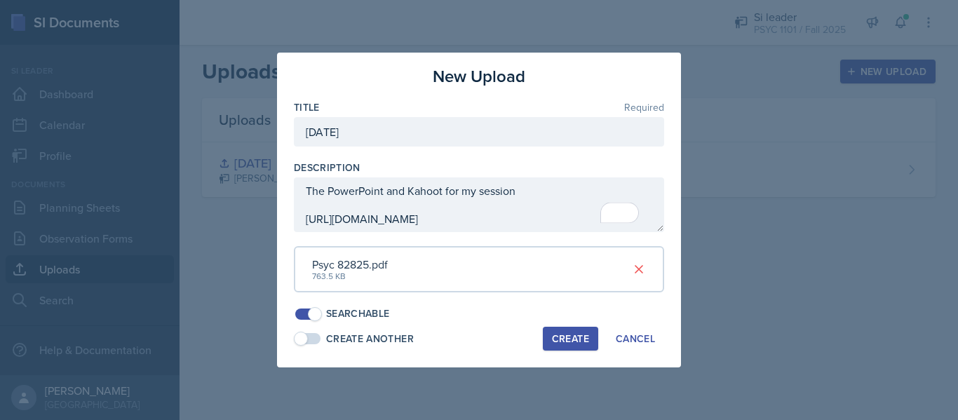
click at [550, 352] on div "New Upload Title Required [DATE] Description The PowerPoint and Kahoot for my s…" at bounding box center [479, 210] width 404 height 315
click at [569, 337] on div "Create" at bounding box center [570, 338] width 37 height 11
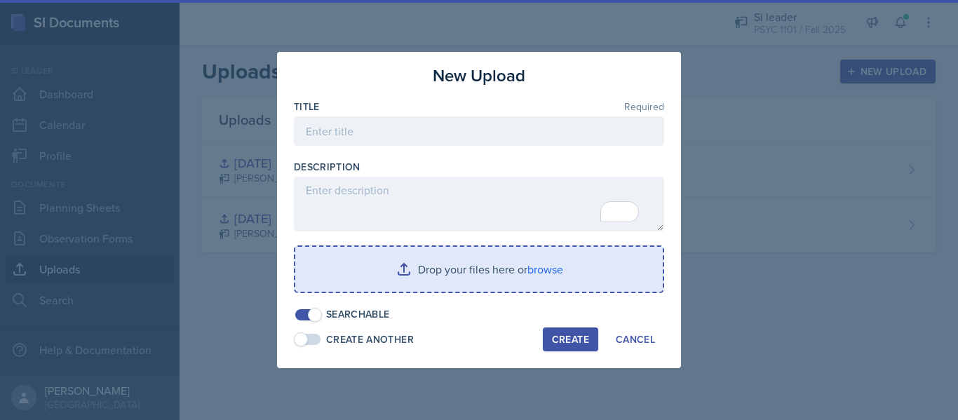
scroll to position [0, 0]
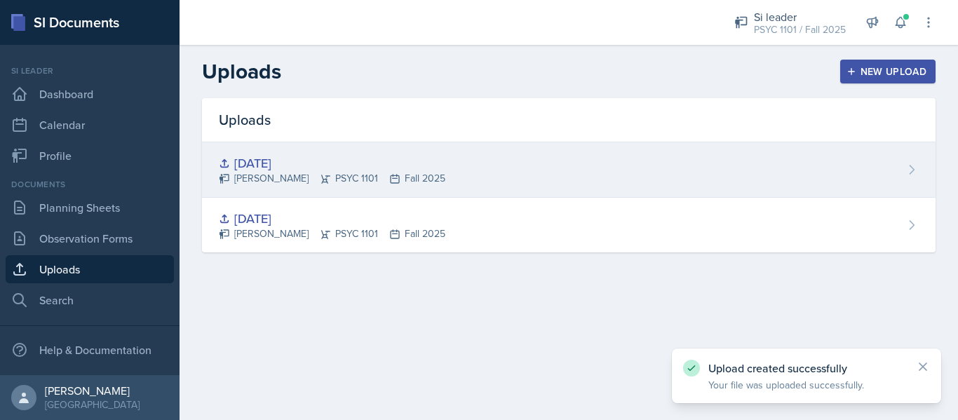
click at [531, 164] on div "[DATE] [PERSON_NAME] PSYC 1101 Fall 2025" at bounding box center [568, 169] width 733 height 55
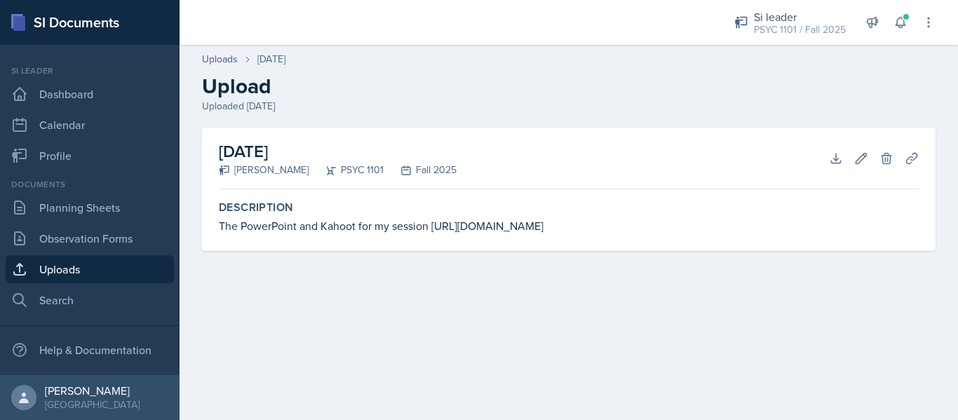
drag, startPoint x: 433, startPoint y: 226, endPoint x: 565, endPoint y: 215, distance: 132.3
click at [565, 215] on div "Description The PowerPoint and Kahoot for my session [URL][DOMAIN_NAME]" at bounding box center [568, 217] width 711 height 45
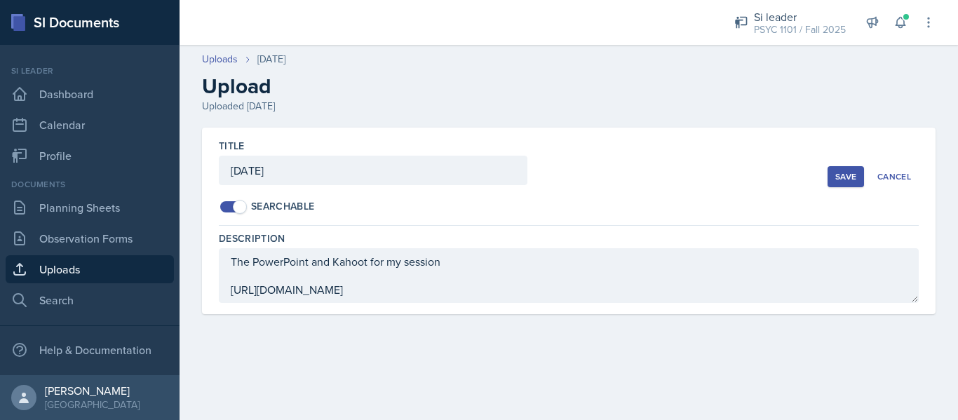
click at [738, 116] on header "Uploads [DATE] Upload Uploaded [DATE]" at bounding box center [569, 83] width 778 height 90
click at [843, 178] on div "Save" at bounding box center [845, 176] width 21 height 11
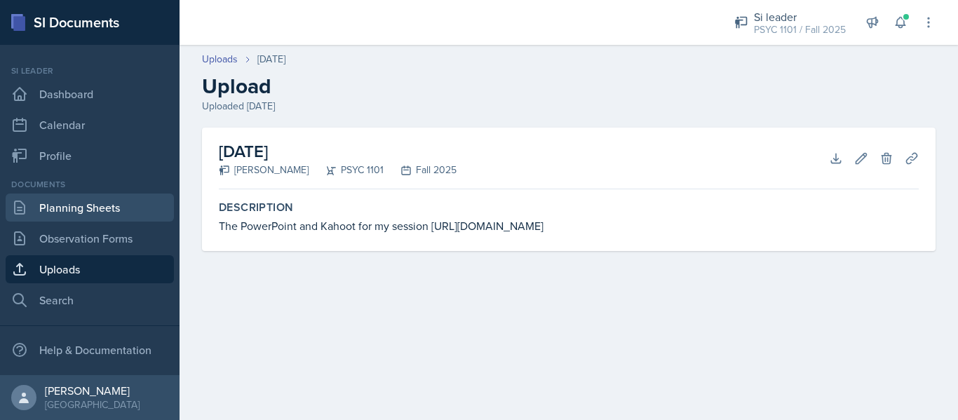
click at [125, 215] on link "Planning Sheets" at bounding box center [90, 208] width 168 height 28
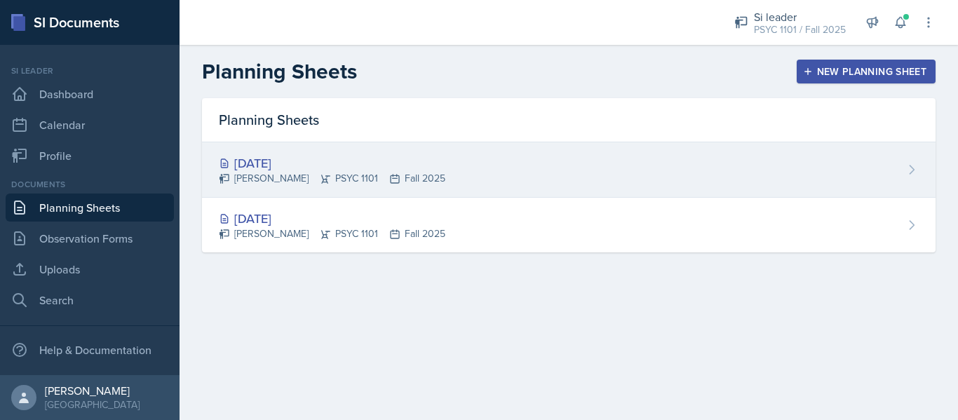
click at [526, 155] on div "[DATE] [PERSON_NAME] PSYC 1101 Fall 2025" at bounding box center [568, 169] width 733 height 55
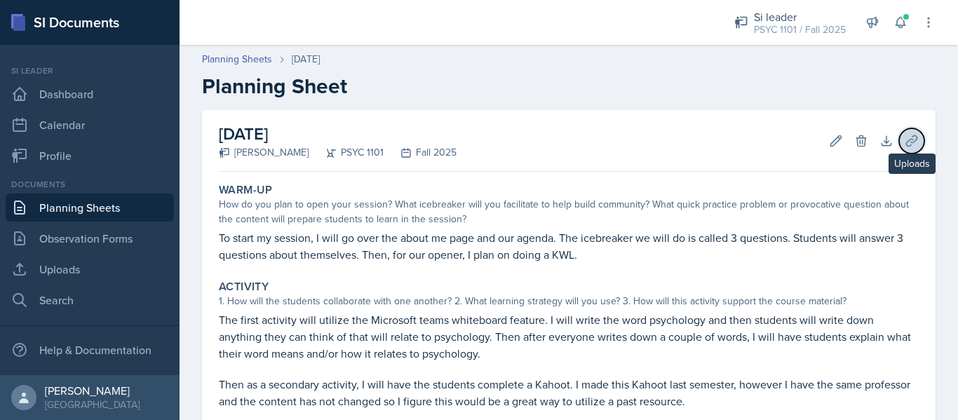
click at [905, 140] on icon at bounding box center [912, 141] width 14 height 14
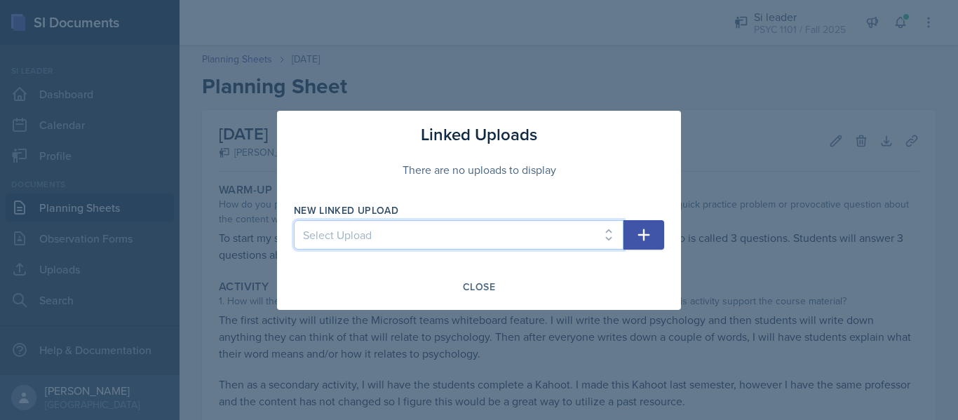
click at [581, 220] on select "Select Upload [DATE] [DATE]" at bounding box center [459, 234] width 330 height 29
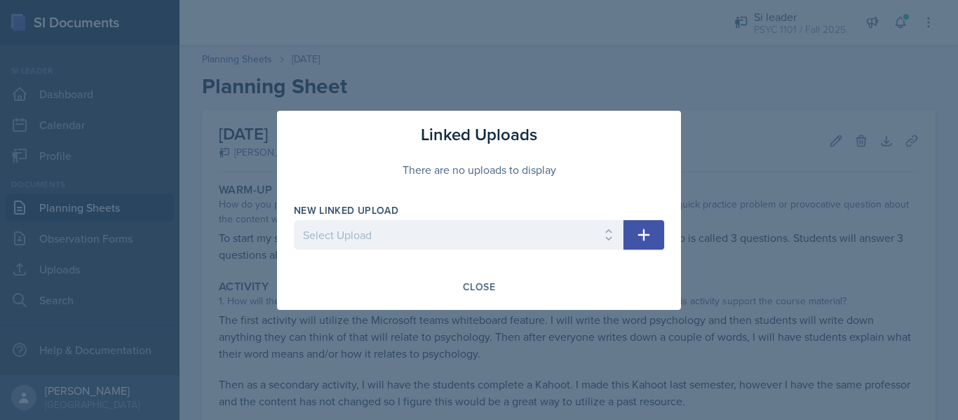
click at [536, 368] on div at bounding box center [479, 210] width 958 height 420
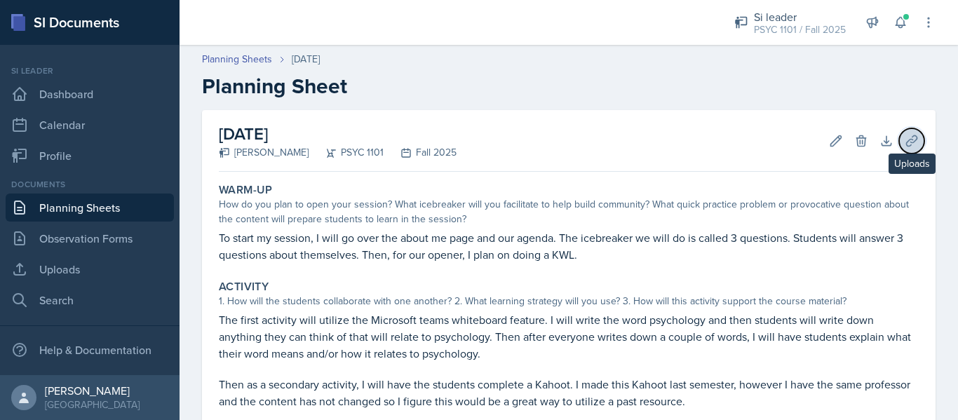
click at [905, 147] on icon at bounding box center [912, 141] width 14 height 14
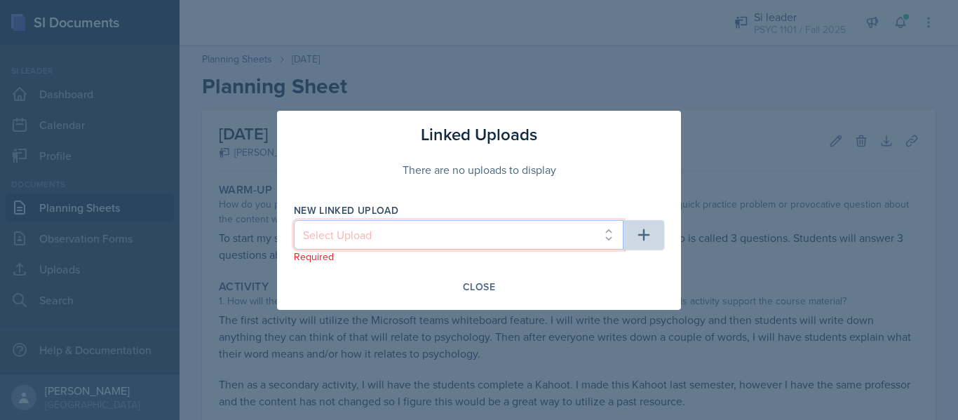
click at [539, 238] on select "Select Upload [DATE] [DATE]" at bounding box center [459, 234] width 330 height 29
select select "0fff7662-3a30-4dc9-a1c8-5a8f6e669df1"
click at [294, 220] on select "Select Upload [DATE] [DATE]" at bounding box center [459, 234] width 330 height 29
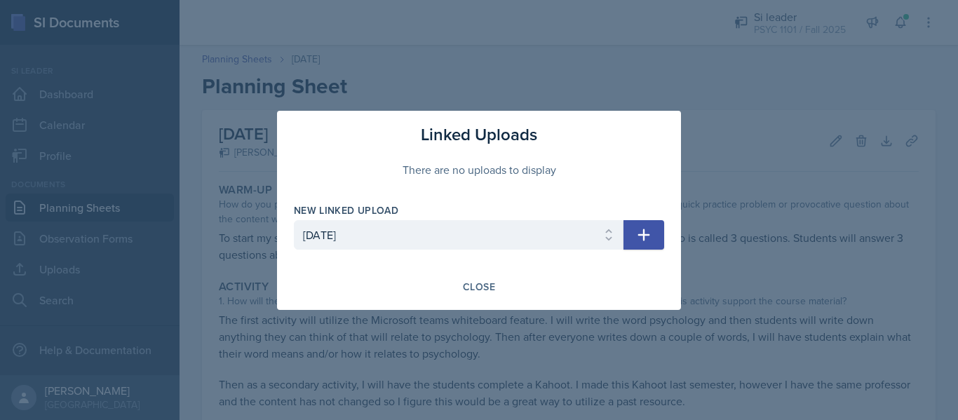
click at [635, 237] on icon "button" at bounding box center [643, 234] width 17 height 17
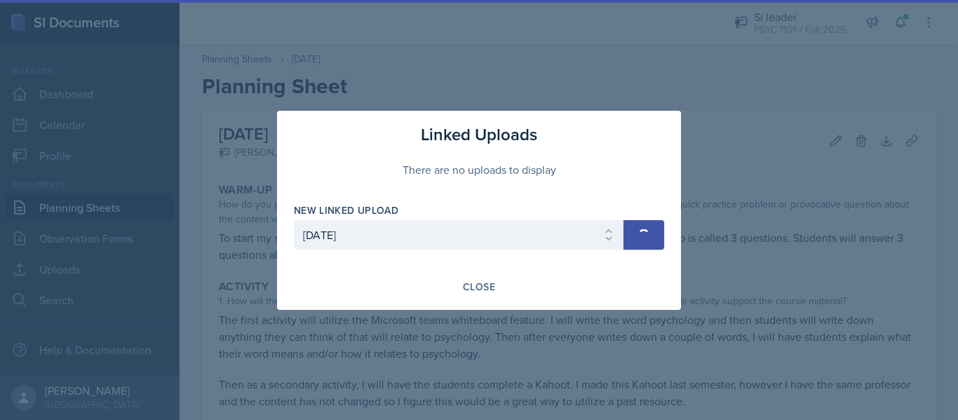
select select
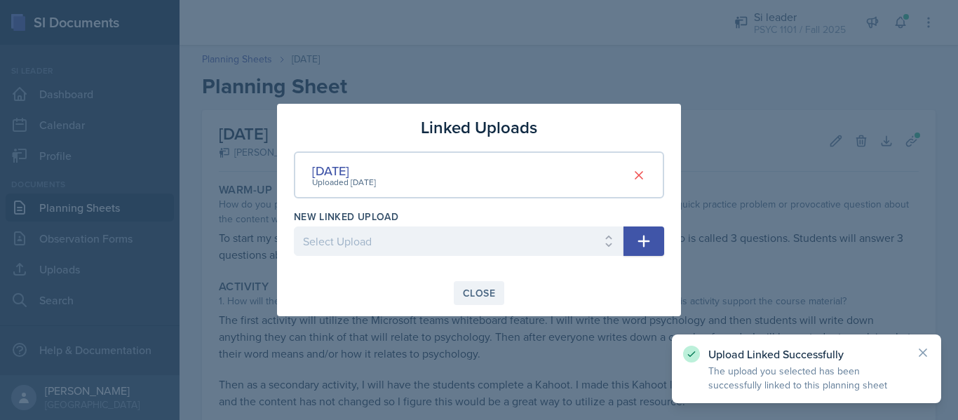
click at [480, 294] on div "Close" at bounding box center [479, 292] width 32 height 11
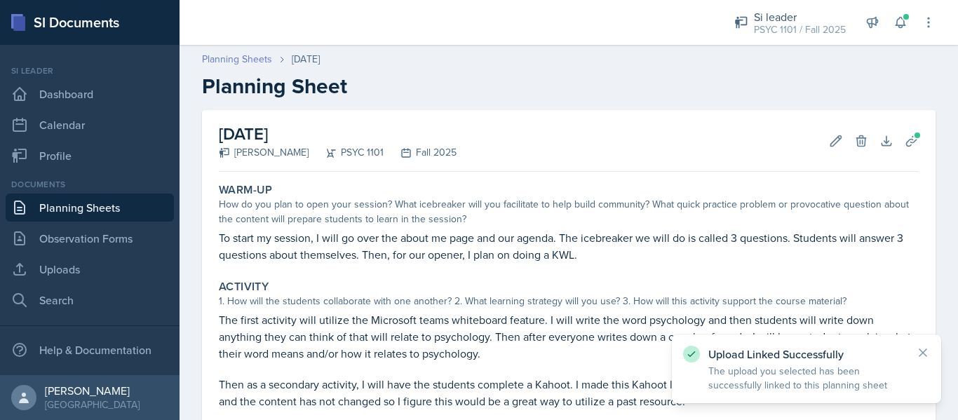
click at [259, 57] on link "Planning Sheets" at bounding box center [237, 59] width 70 height 15
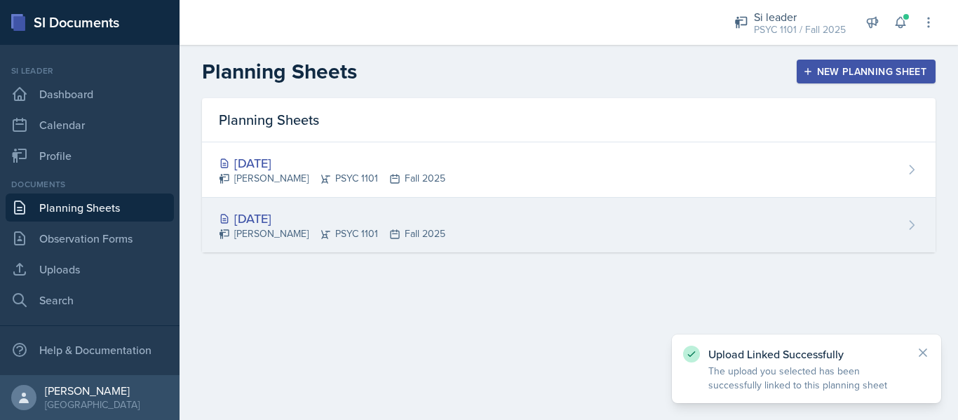
click at [335, 245] on div "[DATE] [PERSON_NAME] PSYC 1101 Fall 2025" at bounding box center [568, 225] width 733 height 55
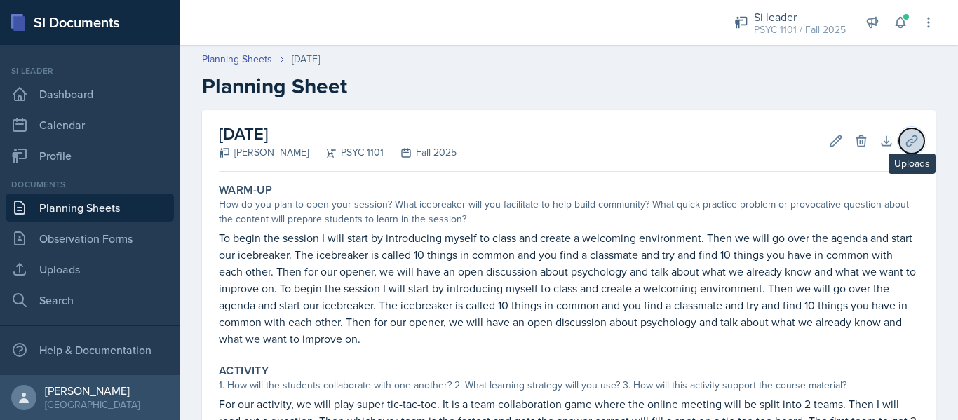
click at [905, 140] on icon at bounding box center [912, 141] width 14 height 14
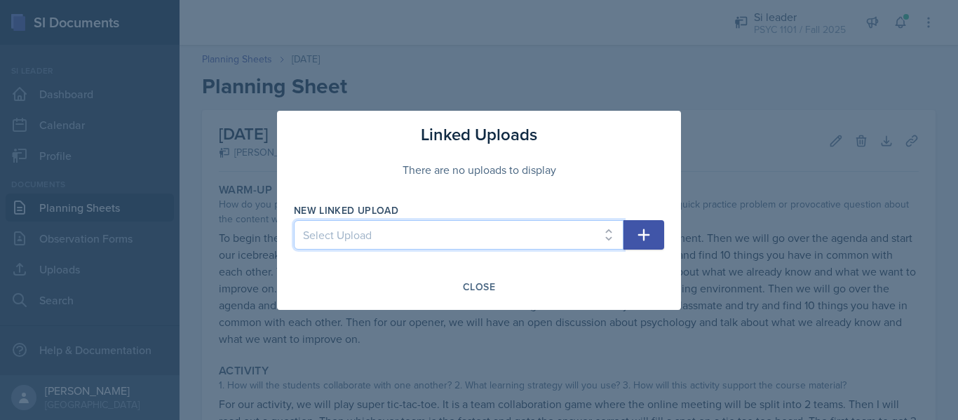
click at [593, 235] on select "Select Upload [DATE] [DATE]" at bounding box center [459, 234] width 330 height 29
select select "66767426-3578-445c-80bd-cc9c1d64b724"
click at [294, 220] on select "Select Upload [DATE] [DATE]" at bounding box center [459, 234] width 330 height 29
click at [635, 231] on button "button" at bounding box center [643, 234] width 41 height 29
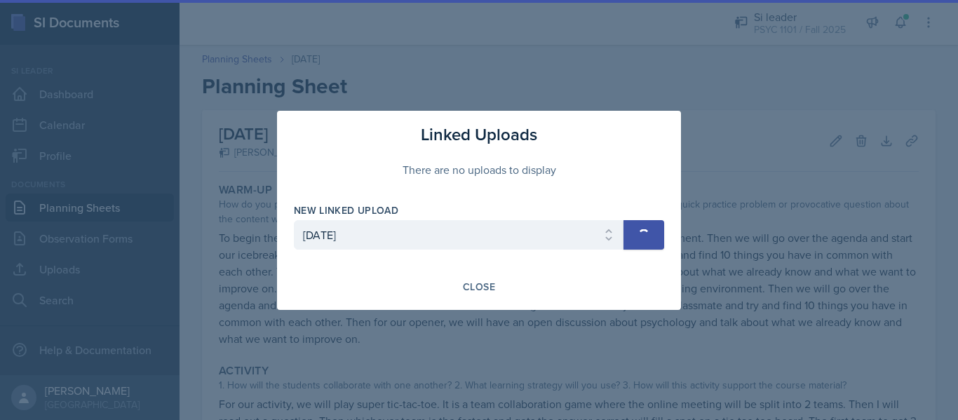
select select
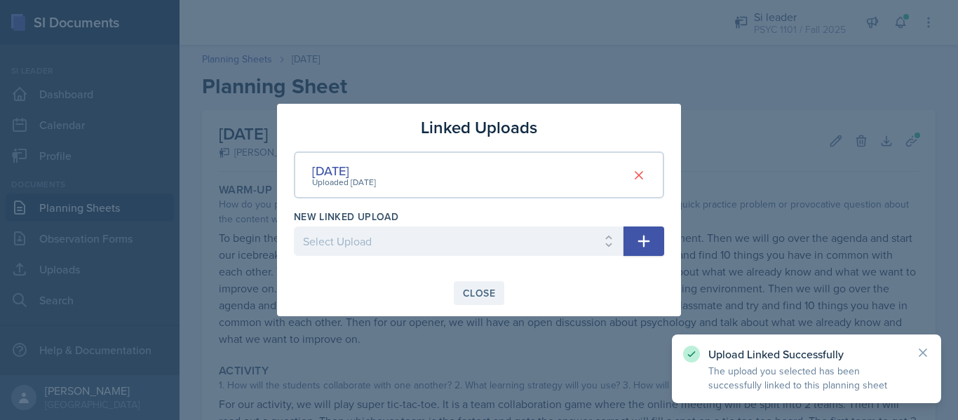
click at [485, 294] on div "Close" at bounding box center [479, 292] width 32 height 11
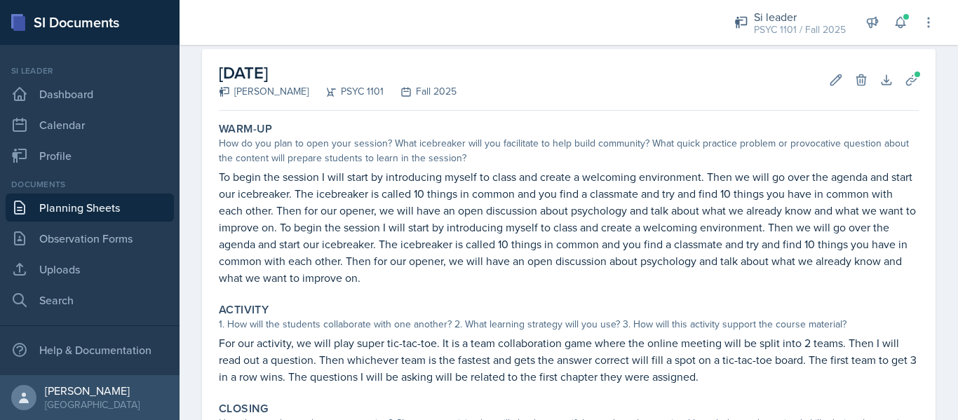
scroll to position [284, 0]
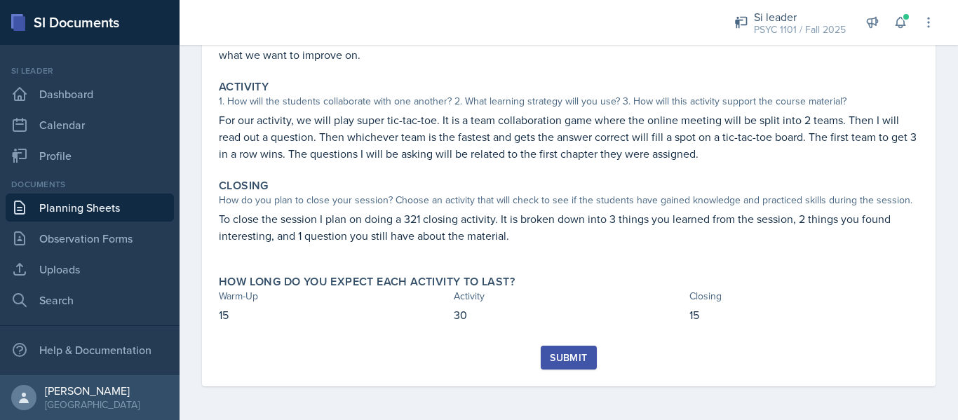
click at [569, 354] on div "Submit" at bounding box center [568, 357] width 37 height 11
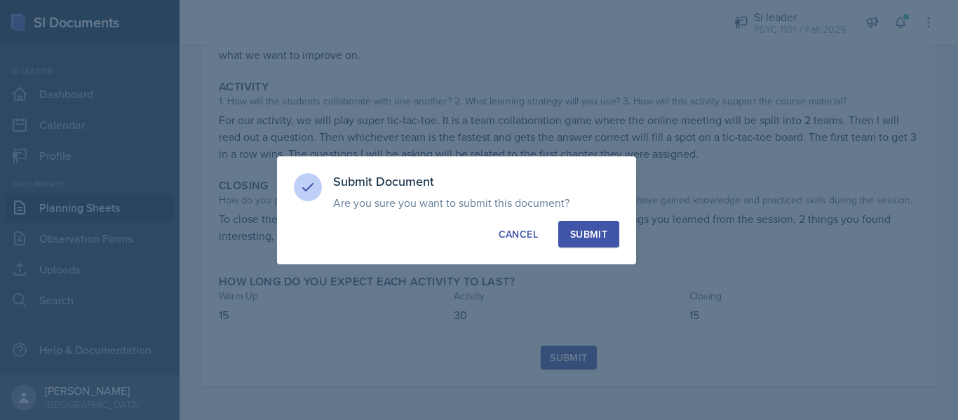
click at [600, 228] on div "Submit" at bounding box center [588, 234] width 37 height 14
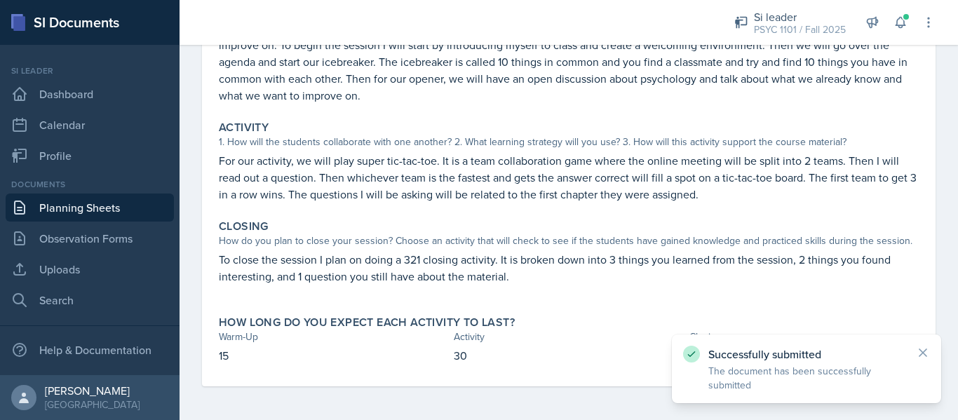
scroll to position [0, 0]
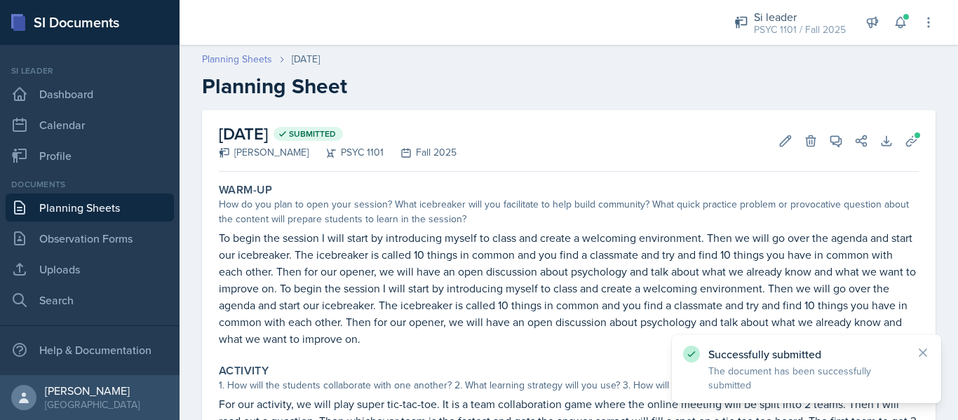
click at [247, 58] on link "Planning Sheets" at bounding box center [237, 59] width 70 height 15
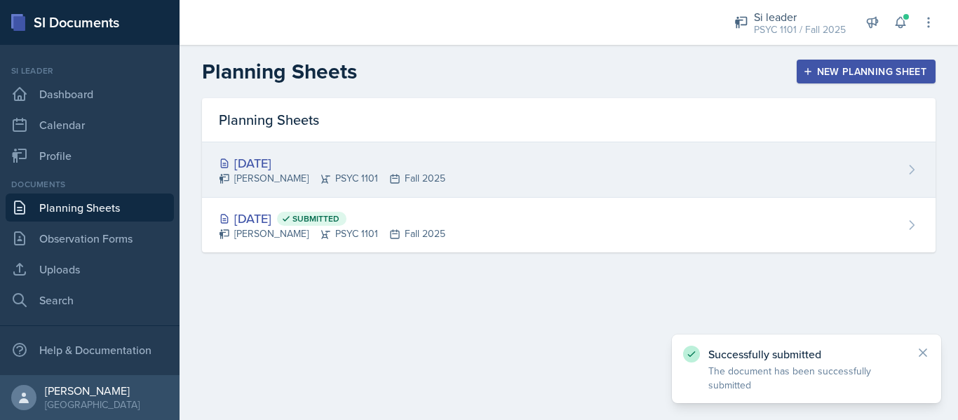
click at [379, 179] on div "[PERSON_NAME] PSYC 1101 Fall 2025" at bounding box center [332, 178] width 226 height 15
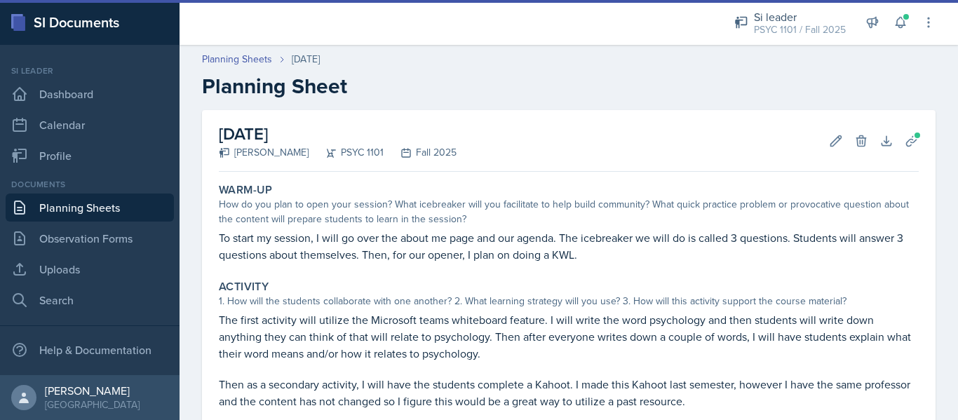
scroll to position [233, 0]
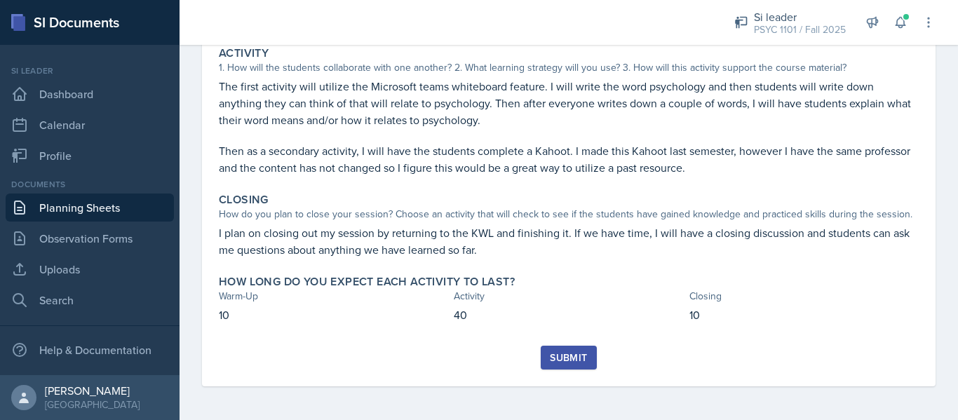
click at [551, 358] on div "Submit" at bounding box center [568, 357] width 37 height 11
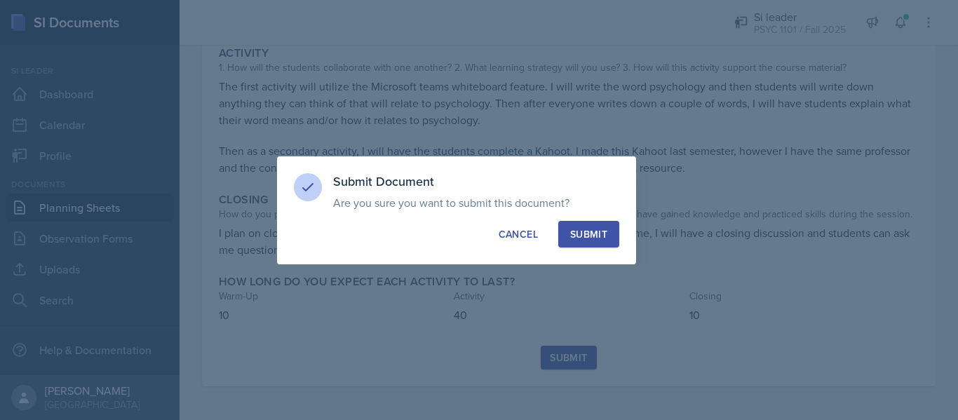
click at [588, 233] on div "Submit" at bounding box center [588, 234] width 37 height 14
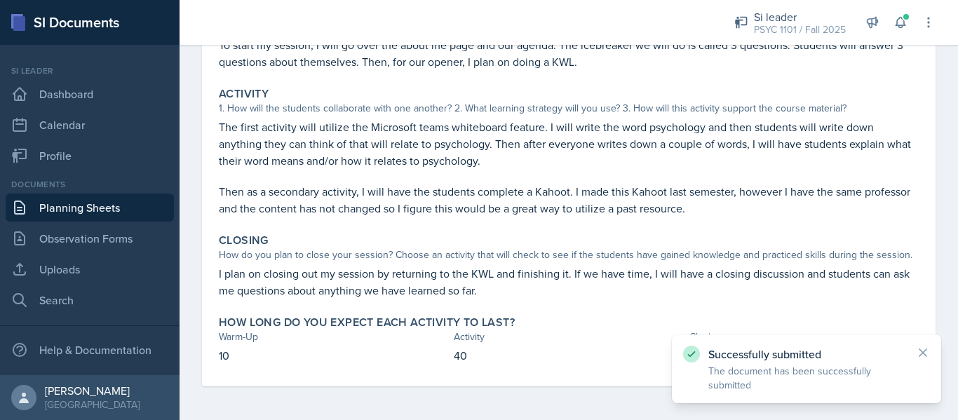
scroll to position [0, 0]
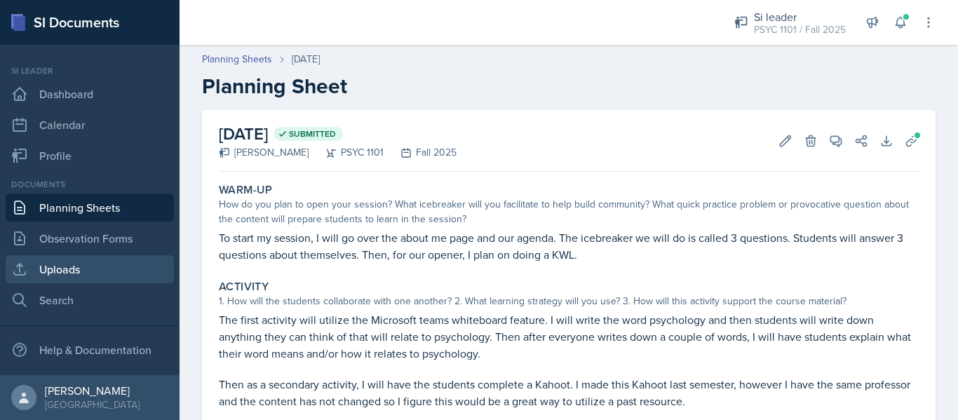
click at [113, 269] on link "Uploads" at bounding box center [90, 269] width 168 height 28
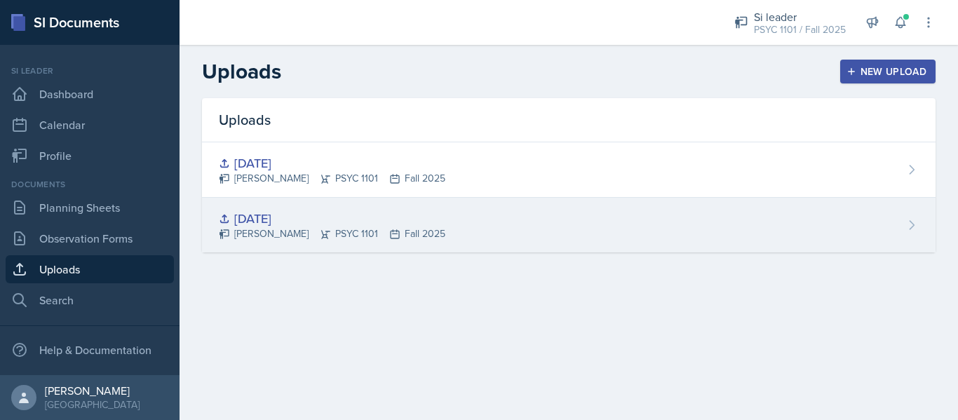
click at [343, 224] on div "[DATE]" at bounding box center [332, 218] width 226 height 19
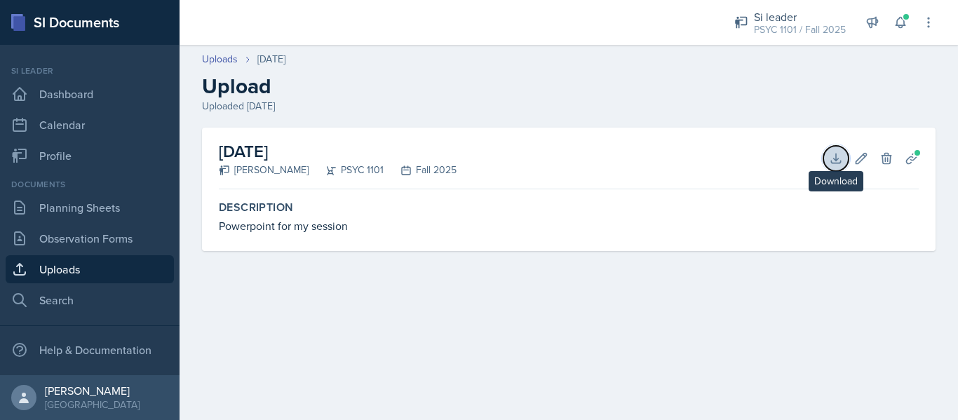
click at [833, 154] on icon at bounding box center [836, 158] width 14 height 14
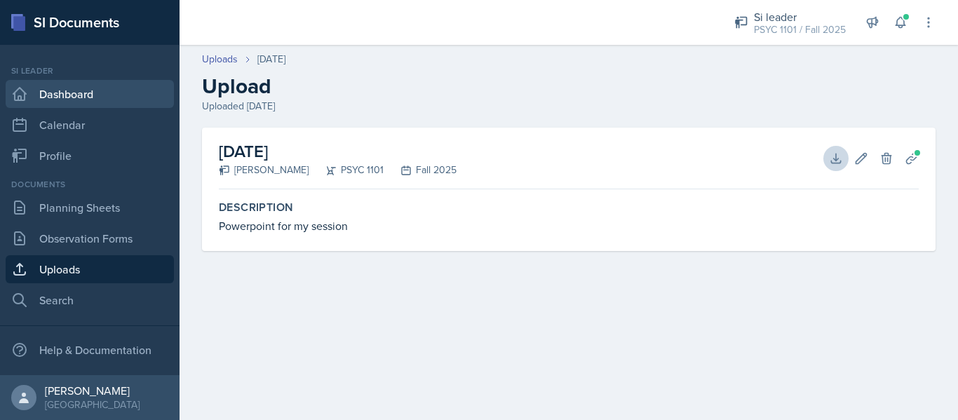
click at [109, 93] on link "Dashboard" at bounding box center [90, 94] width 168 height 28
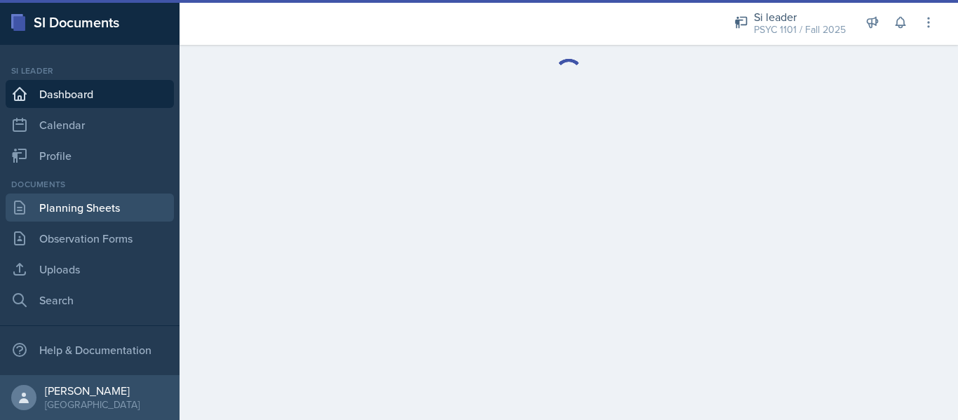
click at [111, 206] on link "Planning Sheets" at bounding box center [90, 208] width 168 height 28
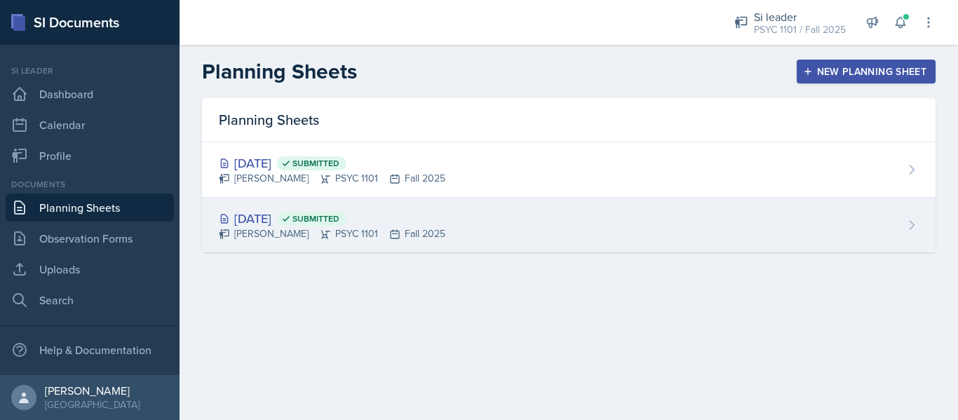
click at [317, 220] on div "[DATE] Submitted" at bounding box center [332, 218] width 226 height 19
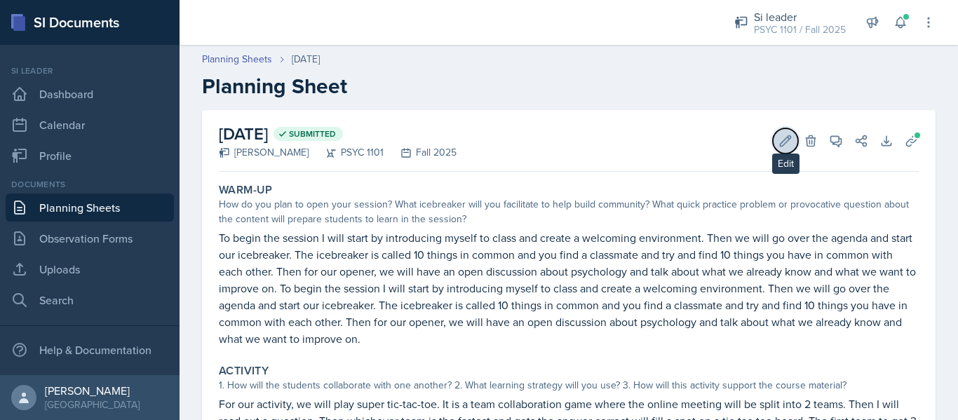
click at [779, 136] on icon at bounding box center [785, 141] width 14 height 14
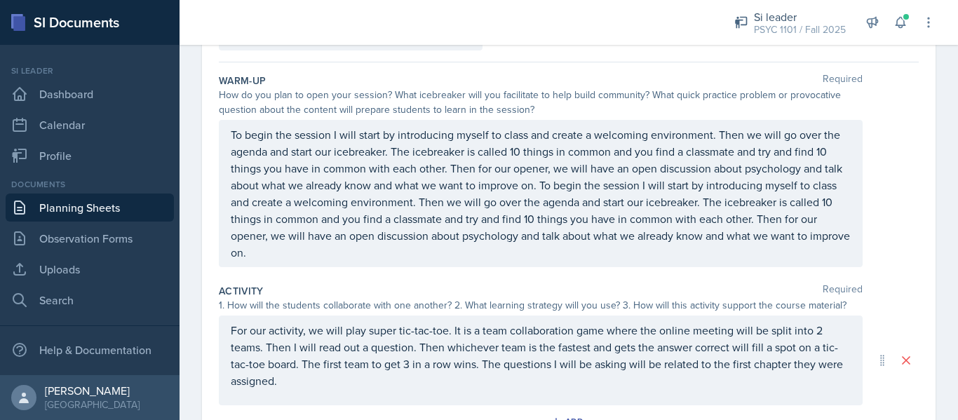
scroll to position [142, 0]
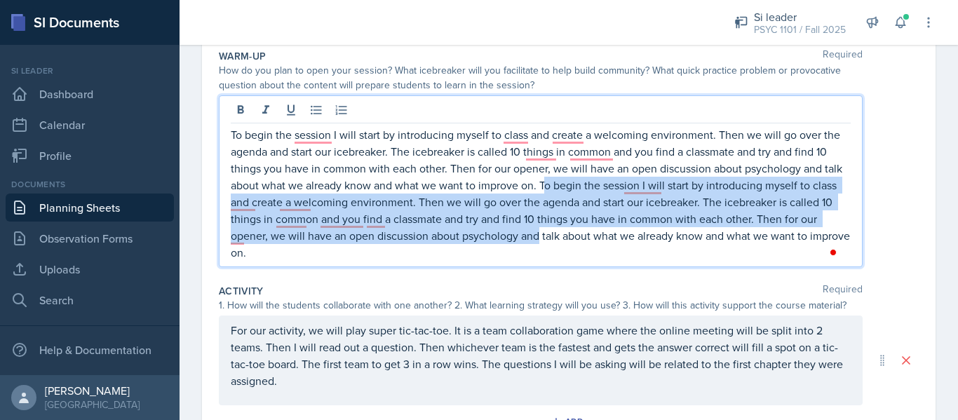
drag, startPoint x: 564, startPoint y: 184, endPoint x: 576, endPoint y: 250, distance: 66.4
click at [576, 250] on p "To begin the session I will start by introducing myself to class and create a w…" at bounding box center [541, 193] width 620 height 135
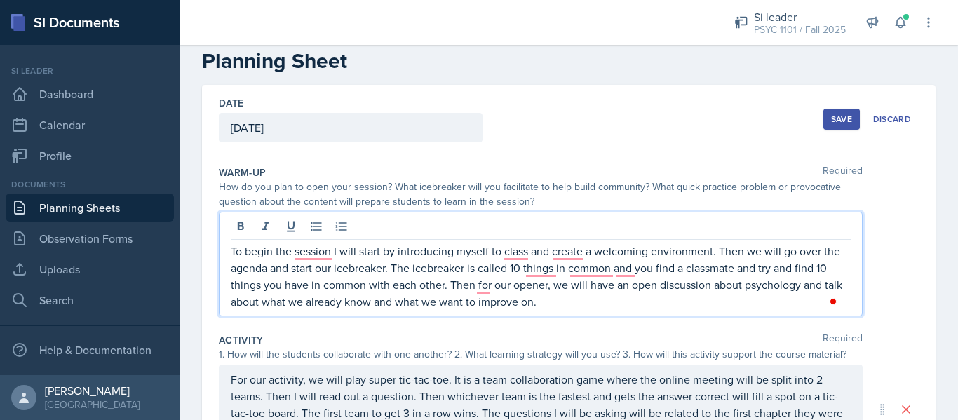
scroll to position [20, 0]
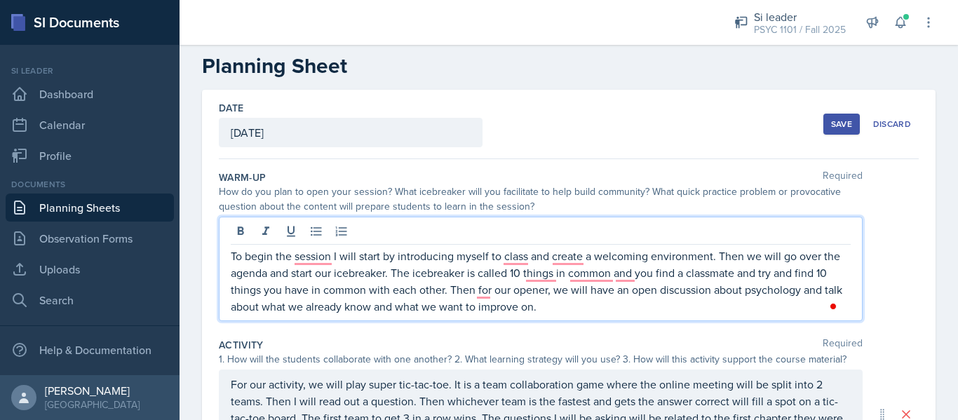
click at [825, 130] on button "Save" at bounding box center [841, 124] width 36 height 21
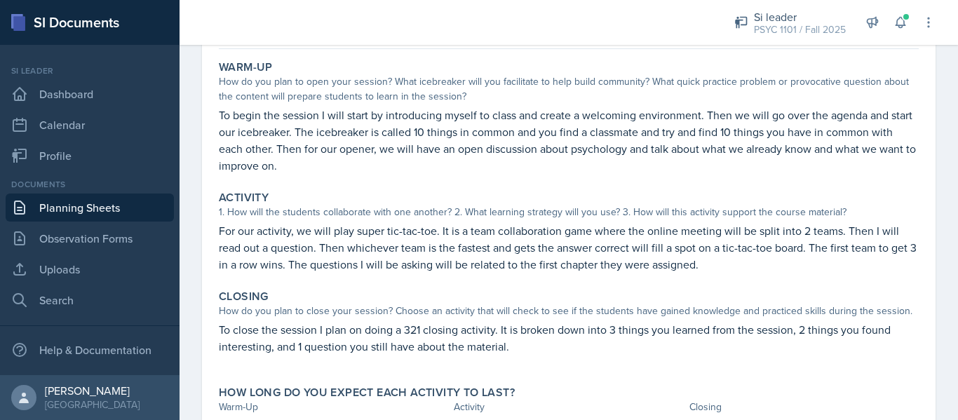
scroll to position [0, 0]
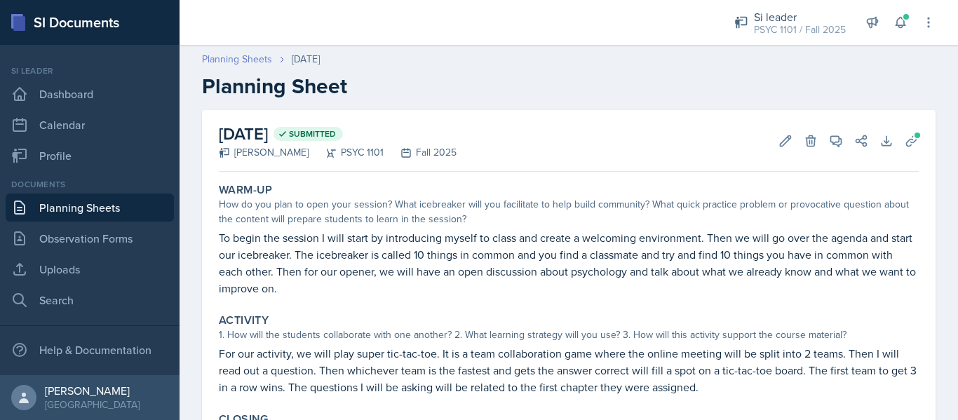
click at [245, 64] on link "Planning Sheets" at bounding box center [237, 59] width 70 height 15
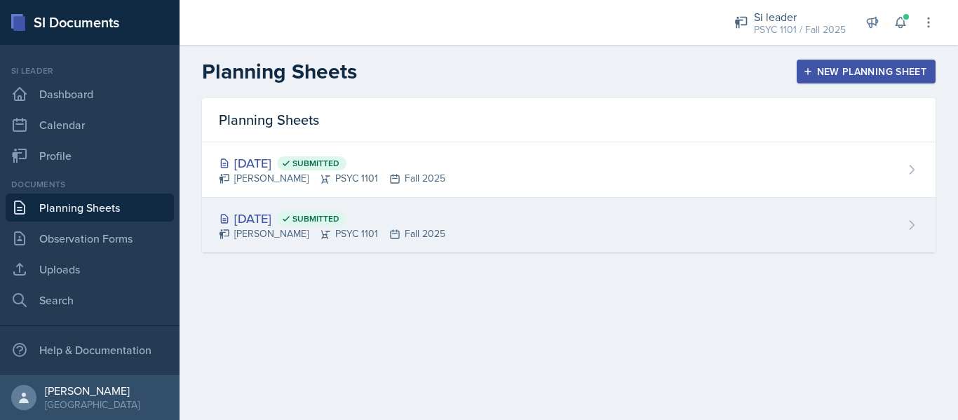
click at [285, 231] on div "[PERSON_NAME] PSYC 1101 Fall 2025" at bounding box center [332, 233] width 226 height 15
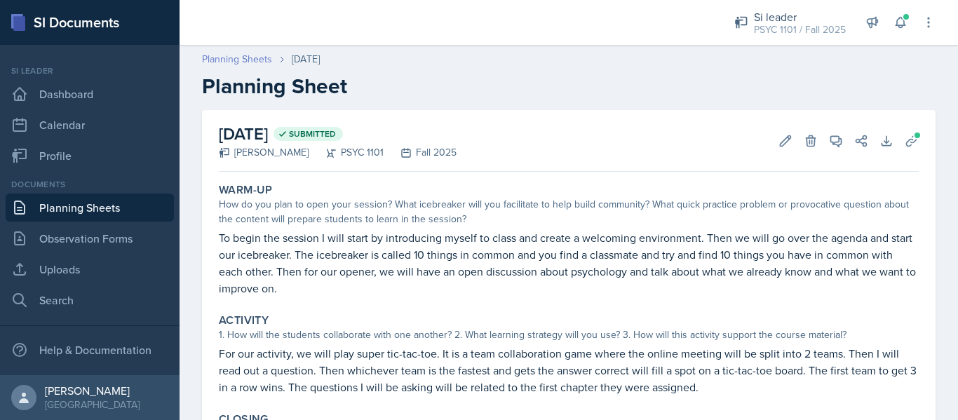
click at [262, 54] on link "Planning Sheets" at bounding box center [237, 59] width 70 height 15
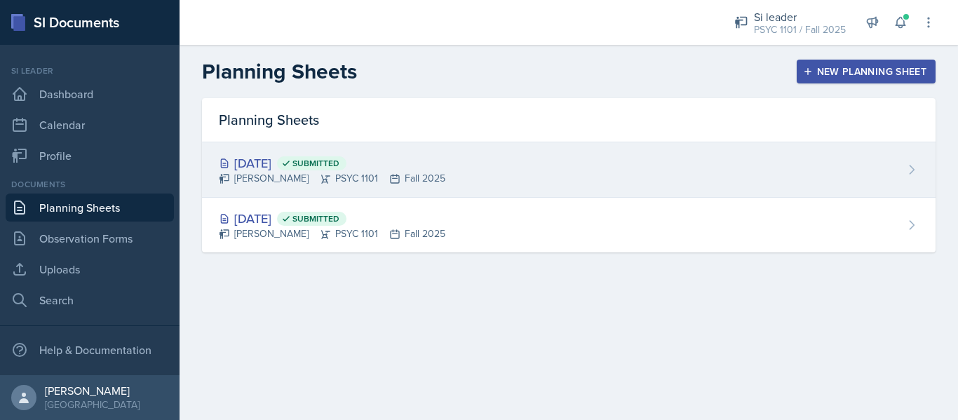
click at [303, 159] on div "Aug 28th, 2025 Submitted" at bounding box center [332, 163] width 226 height 19
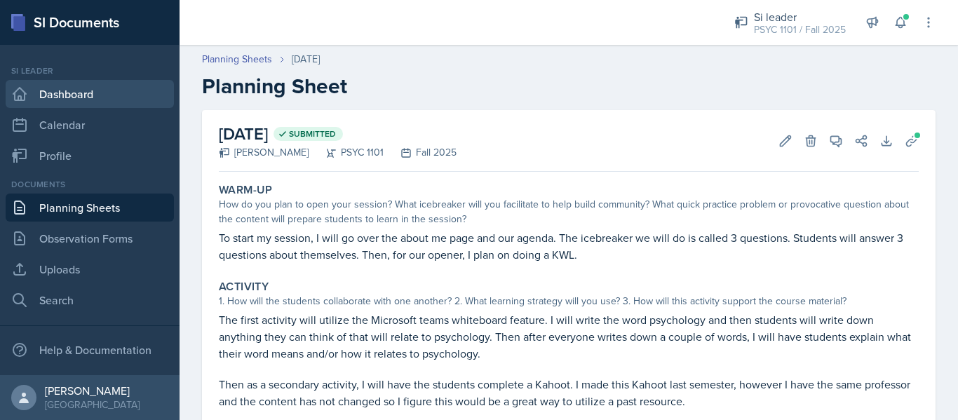
click at [122, 94] on link "Dashboard" at bounding box center [90, 94] width 168 height 28
